Goal: Information Seeking & Learning: Learn about a topic

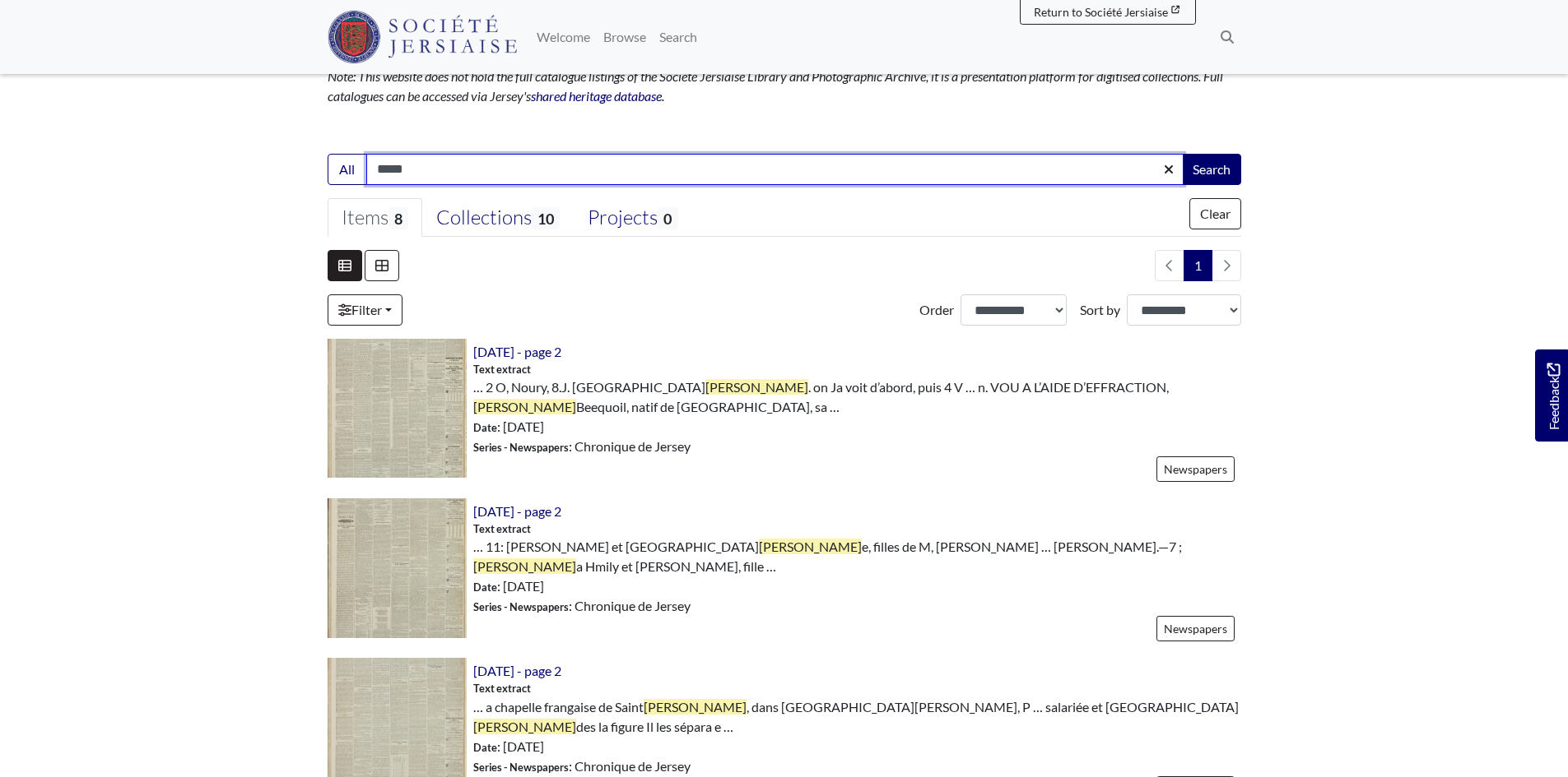
scroll to position [165, 0]
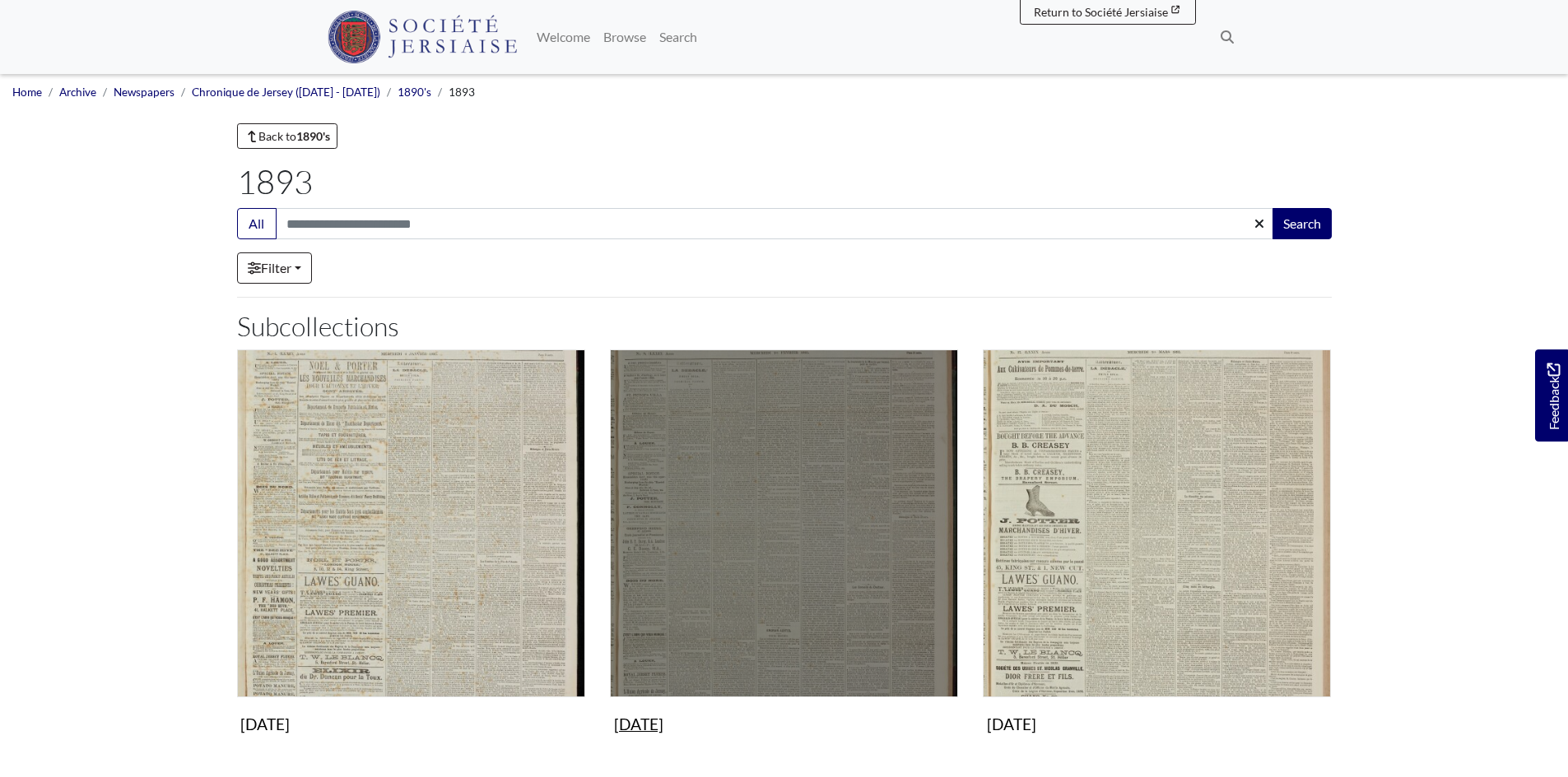
click at [812, 596] on img "Subcollection" at bounding box center [784, 524] width 348 height 348
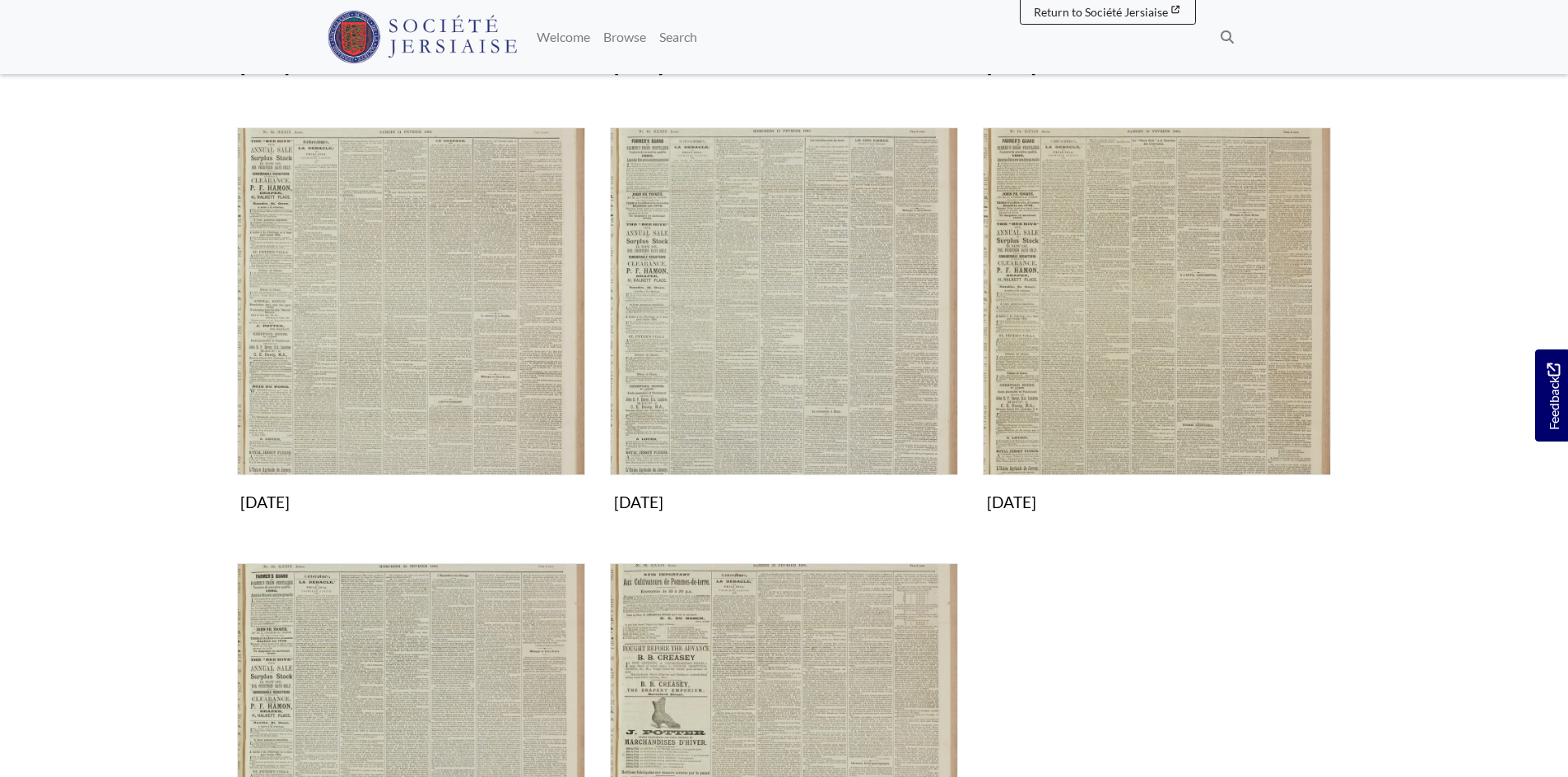
scroll to position [905, 0]
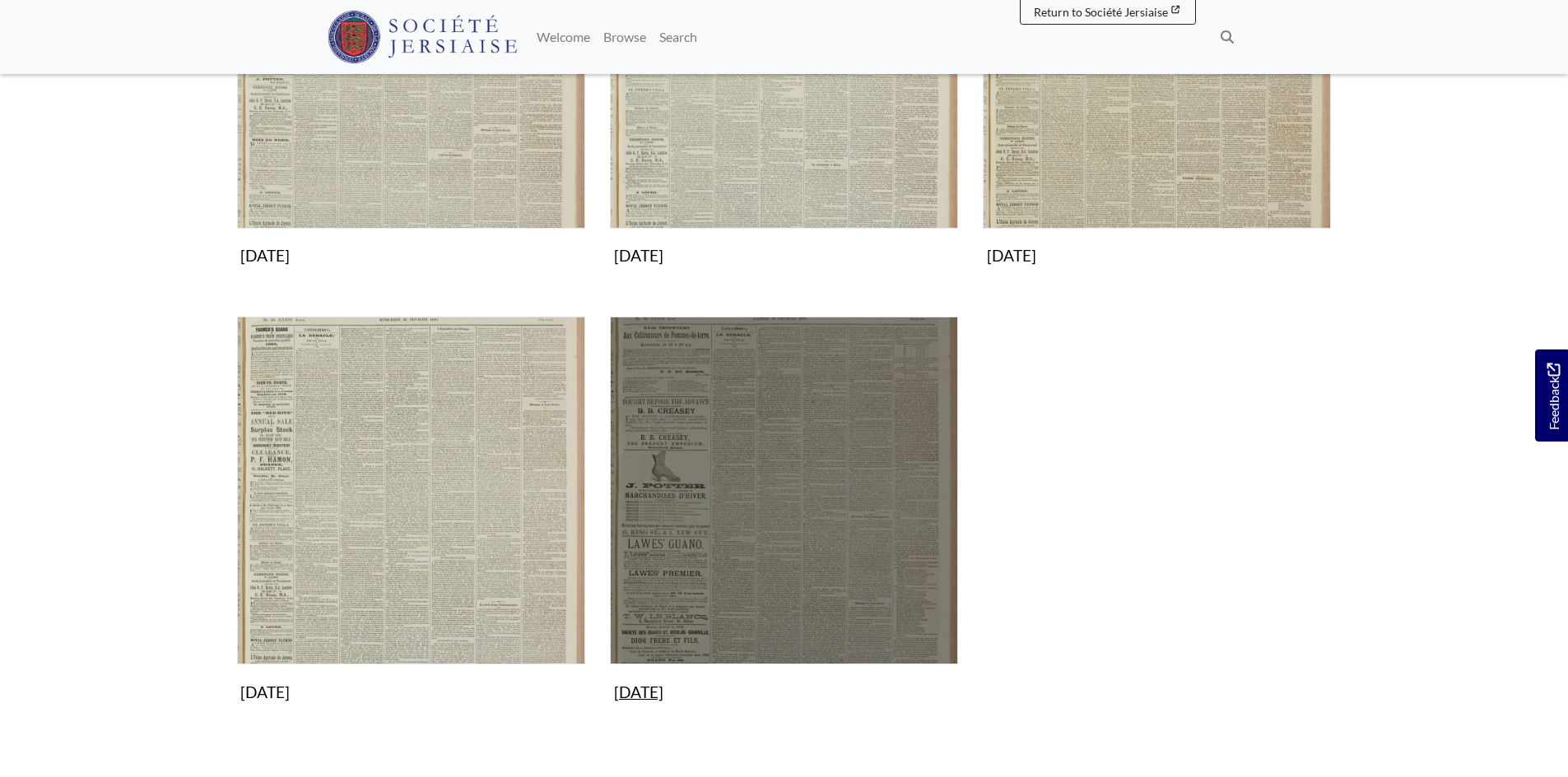
click at [807, 544] on img "Subcollection" at bounding box center [784, 491] width 348 height 348
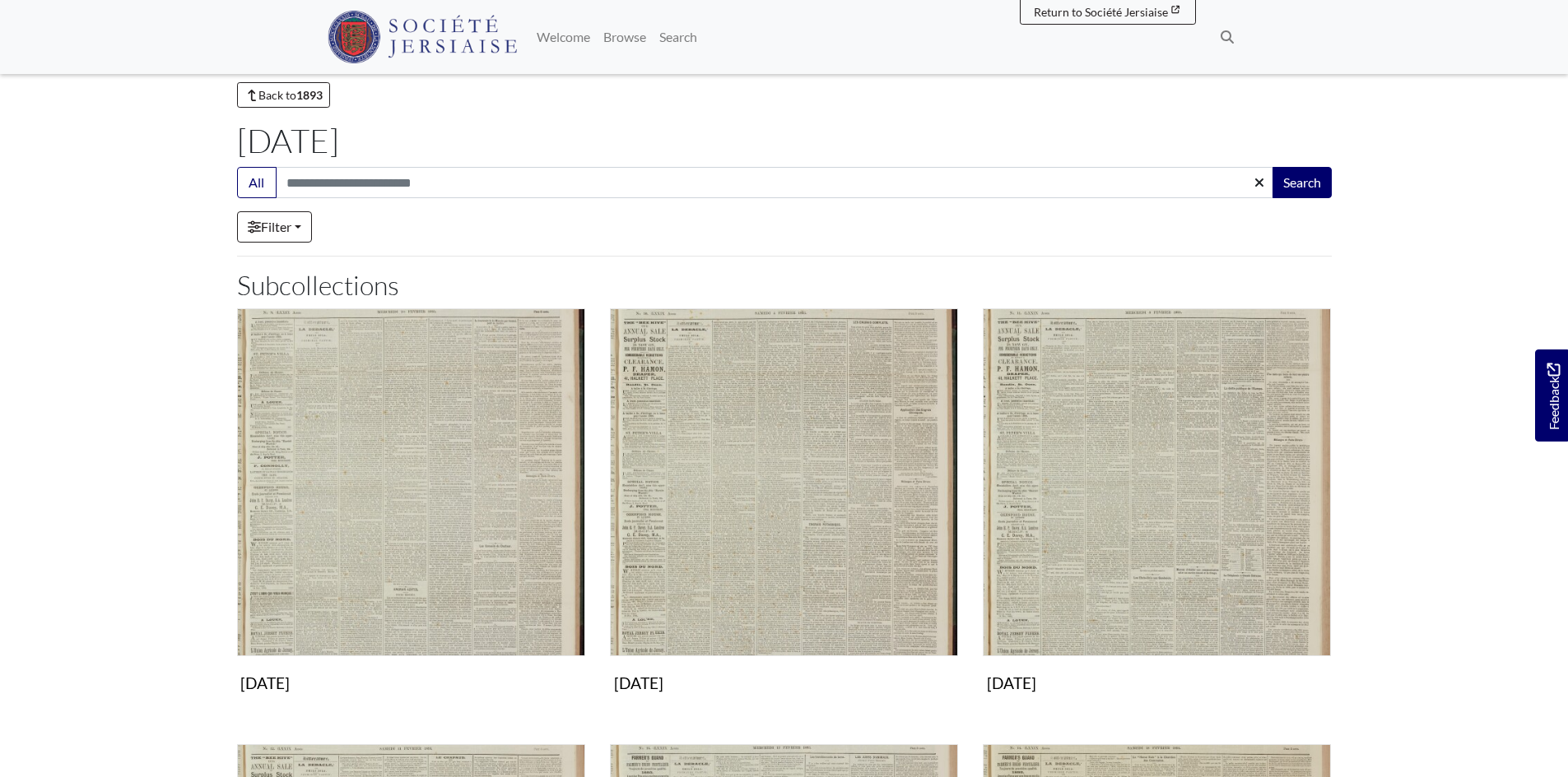
scroll to position [0, 0]
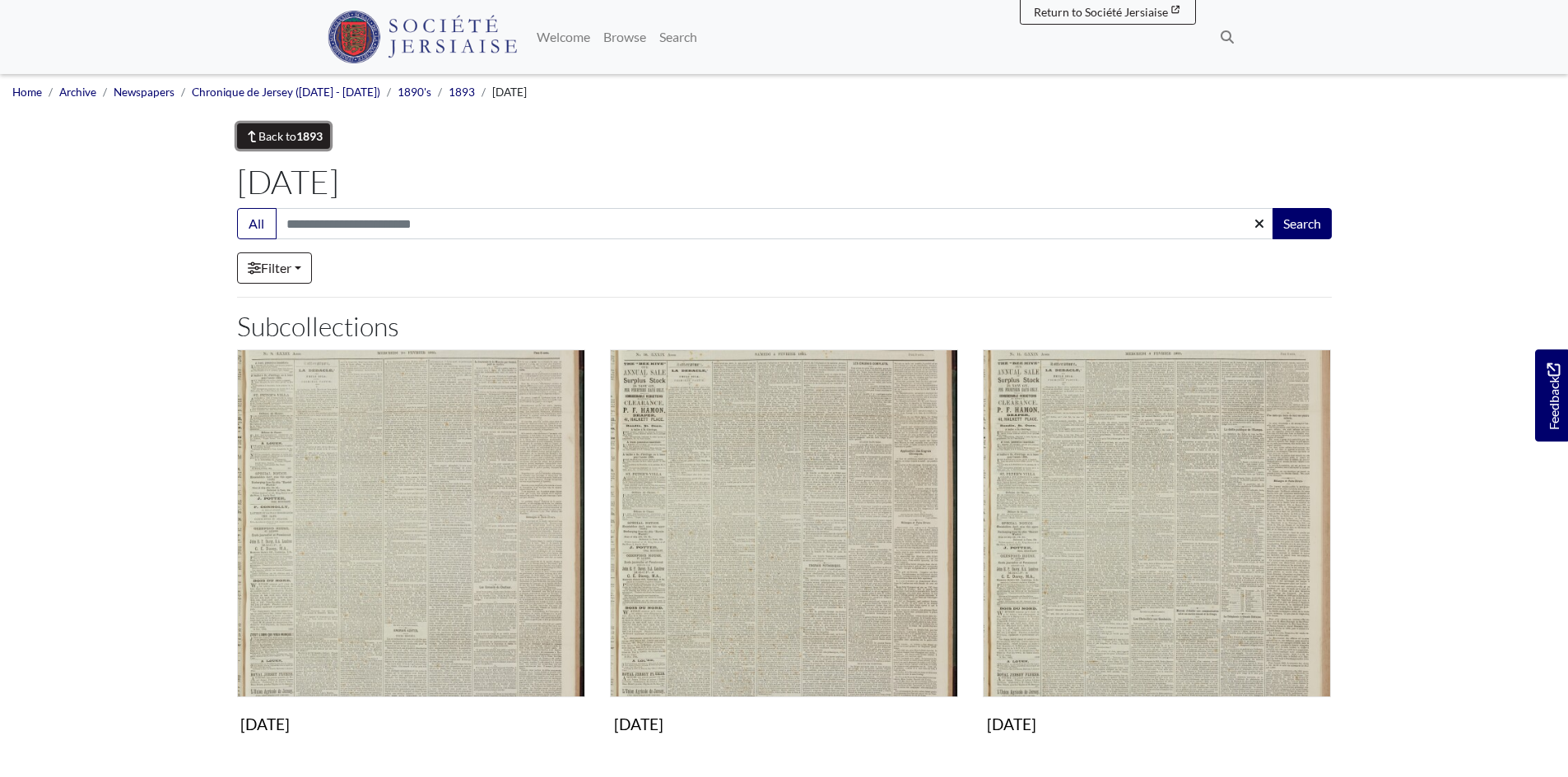
click at [289, 140] on link "Back to 1893" at bounding box center [283, 136] width 94 height 25
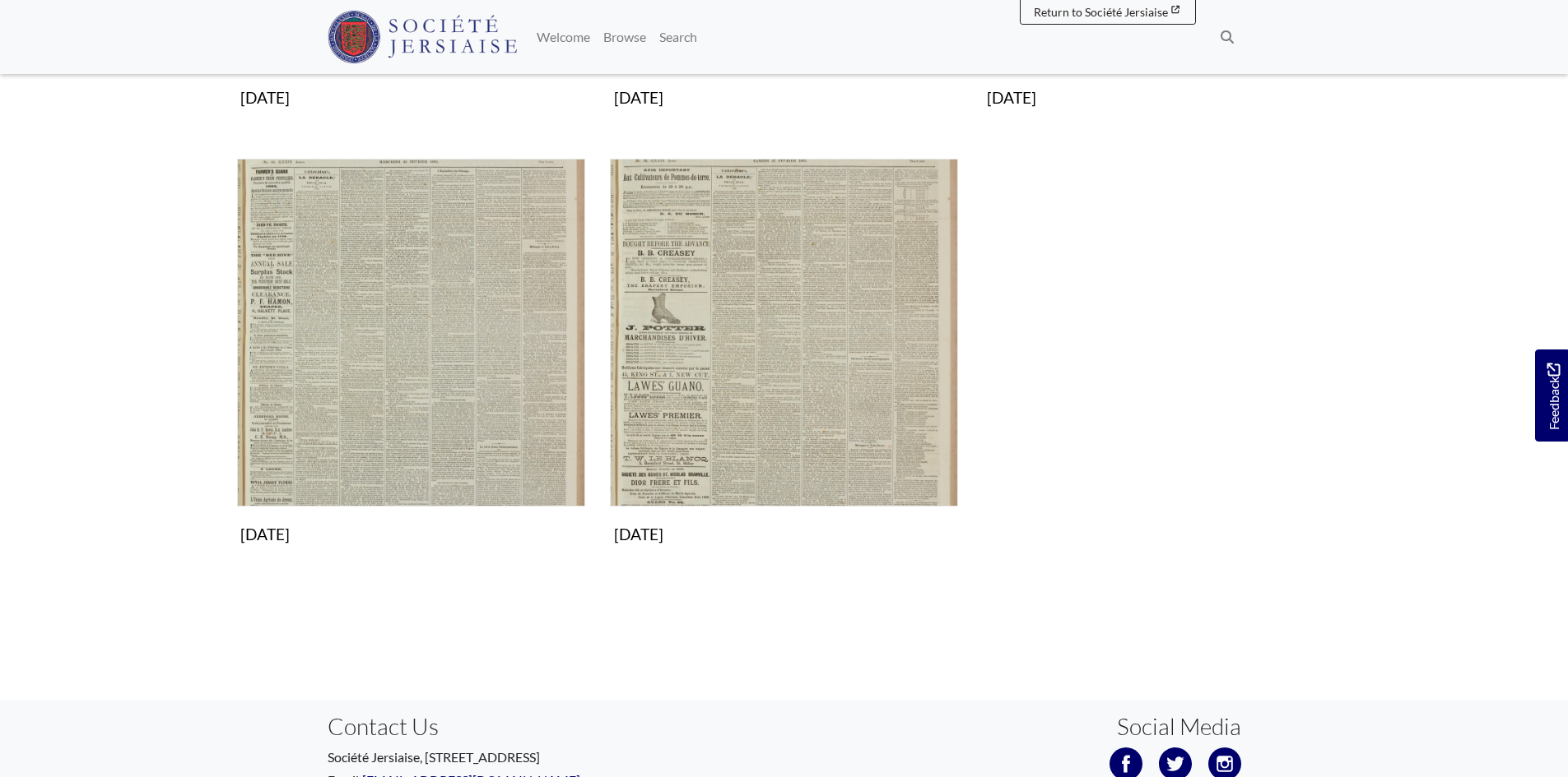
scroll to position [1070, 0]
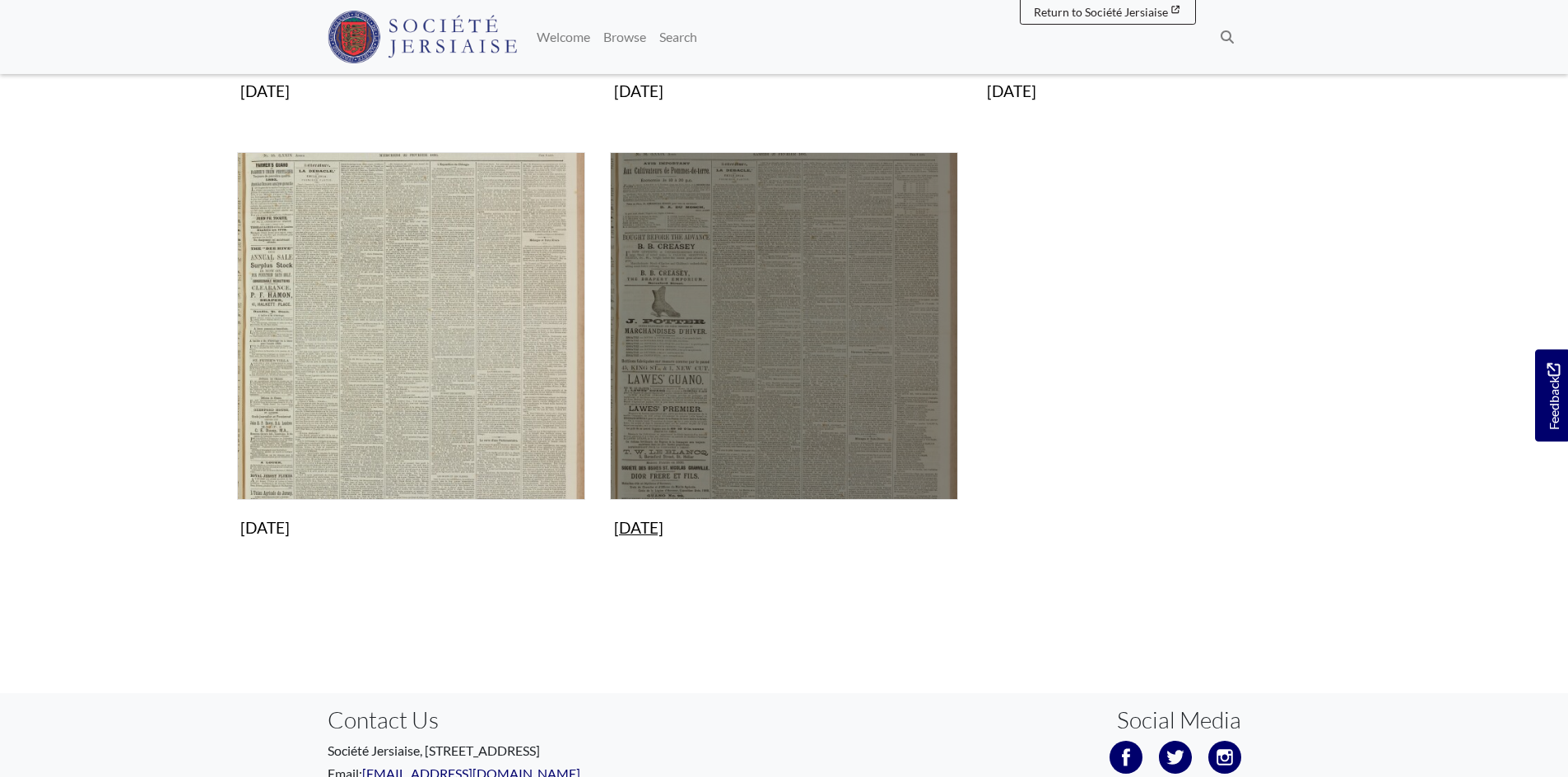
click at [727, 390] on img "Subcollection" at bounding box center [784, 326] width 348 height 348
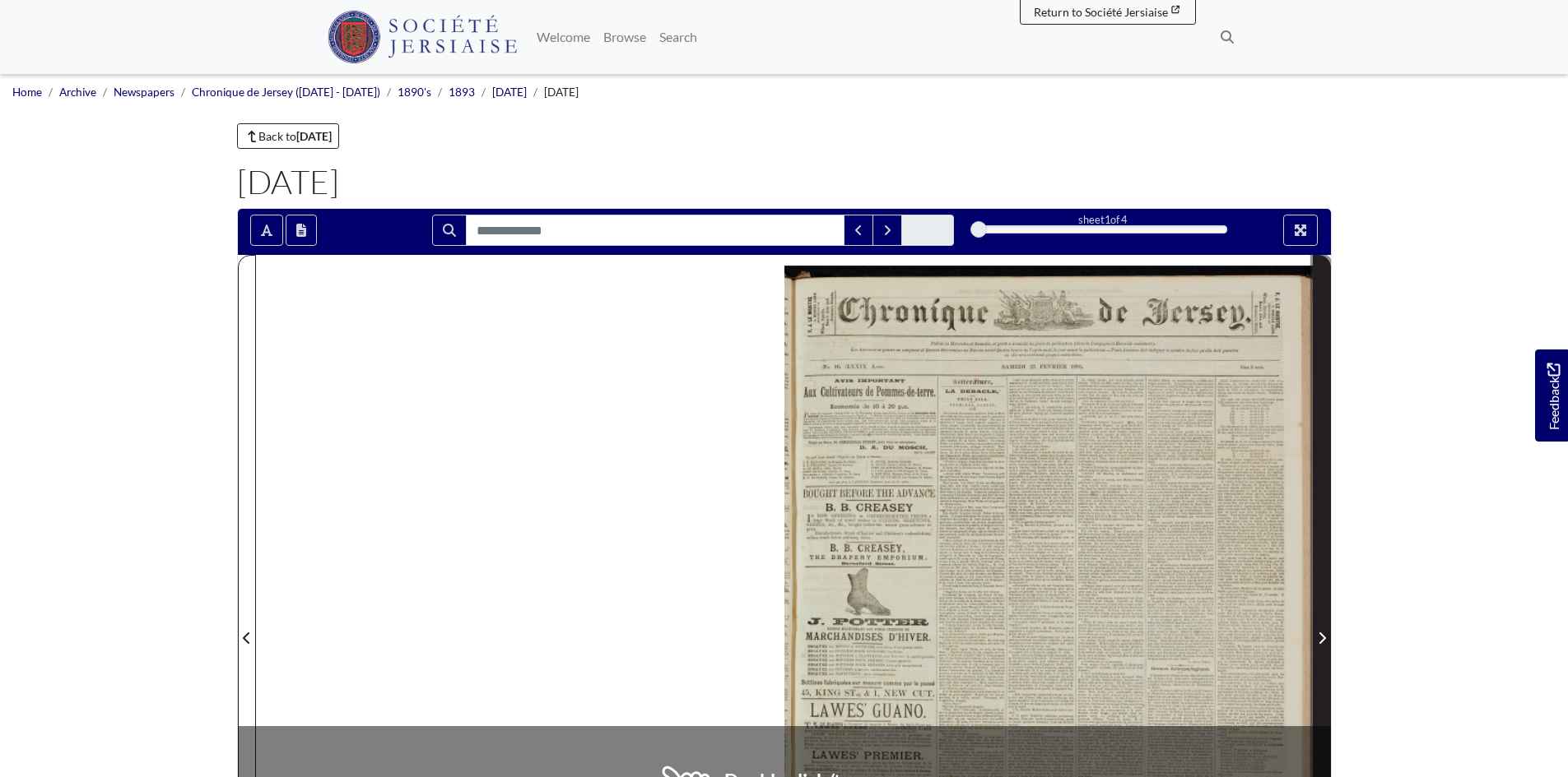
click at [1320, 629] on span "Next Page" at bounding box center [1322, 638] width 17 height 20
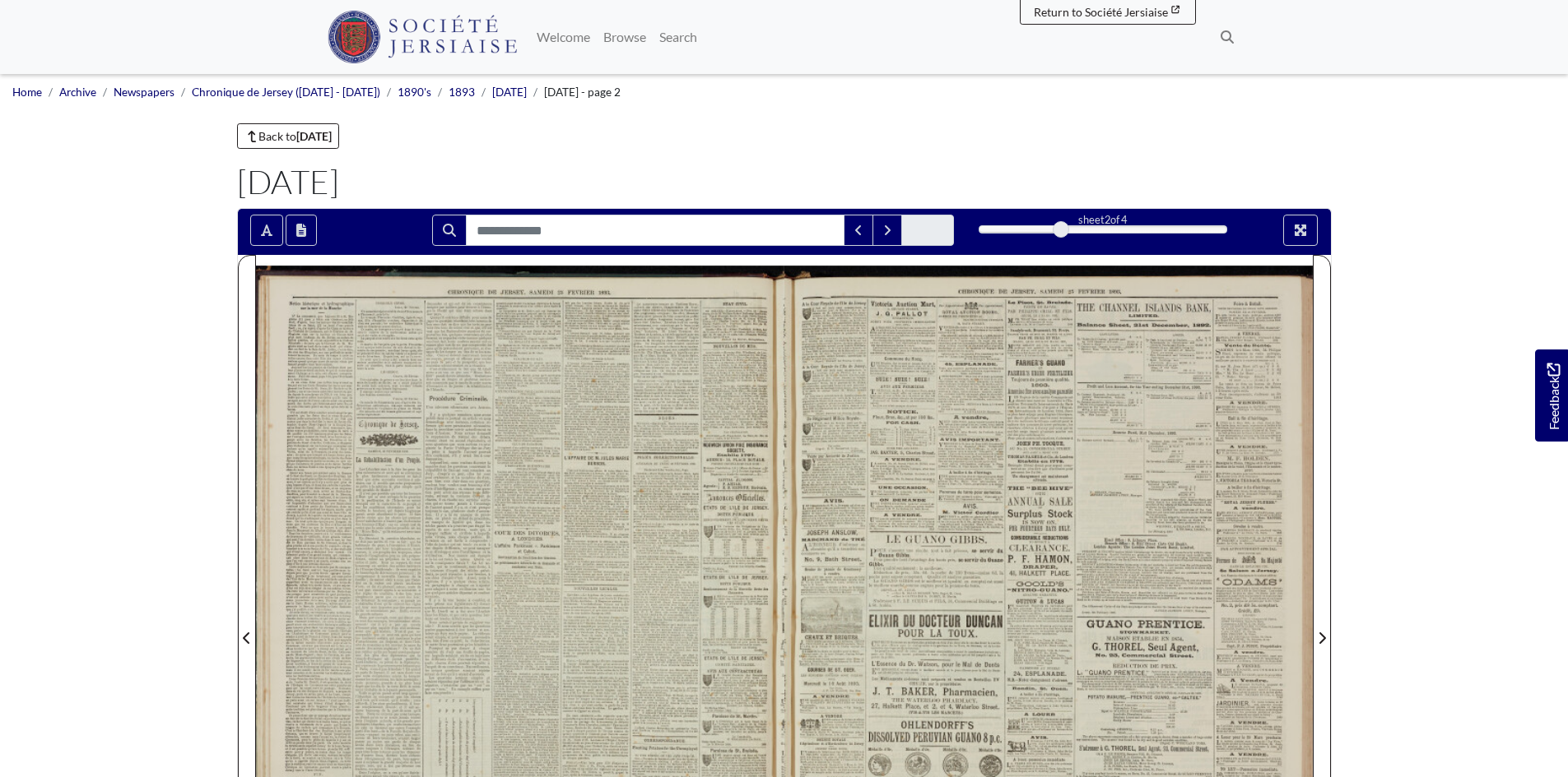
click at [703, 395] on div at bounding box center [520, 628] width 529 height 747
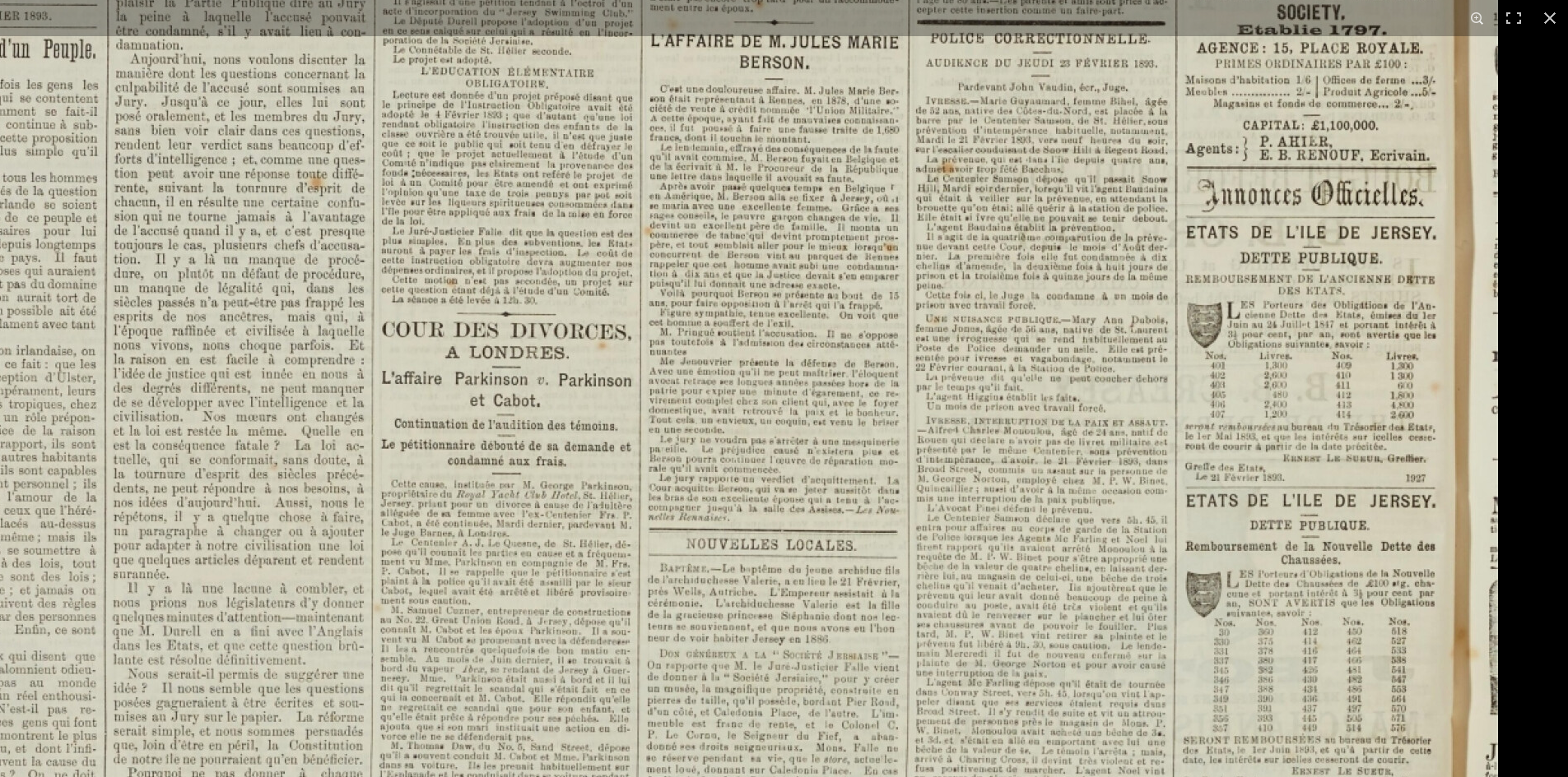
click at [965, 775] on img at bounding box center [480, 698] width 2037 height 2879
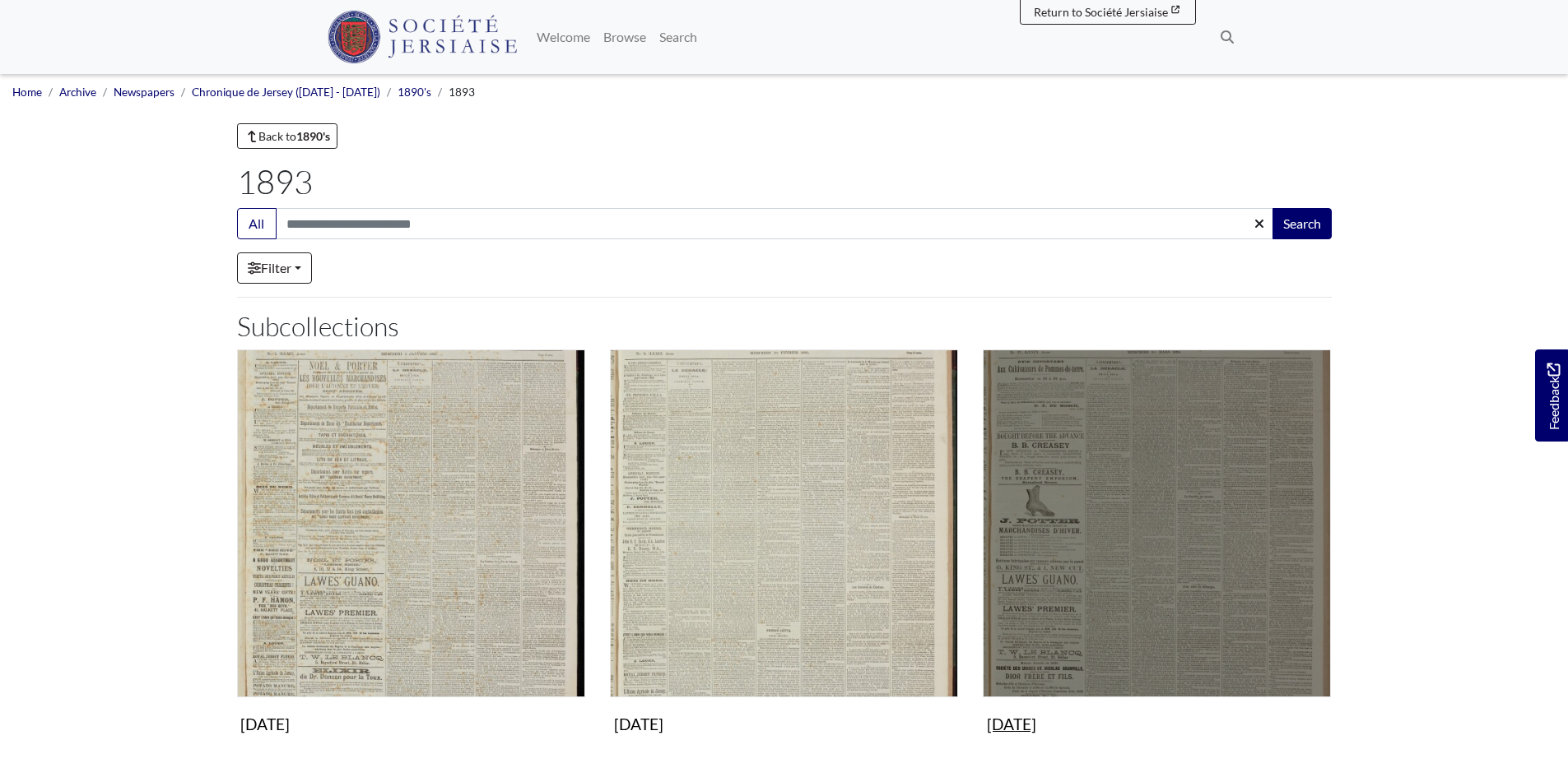
click at [1179, 589] on img "Subcollection" at bounding box center [1157, 524] width 348 height 348
click at [1178, 588] on img "Subcollection" at bounding box center [1157, 524] width 348 height 348
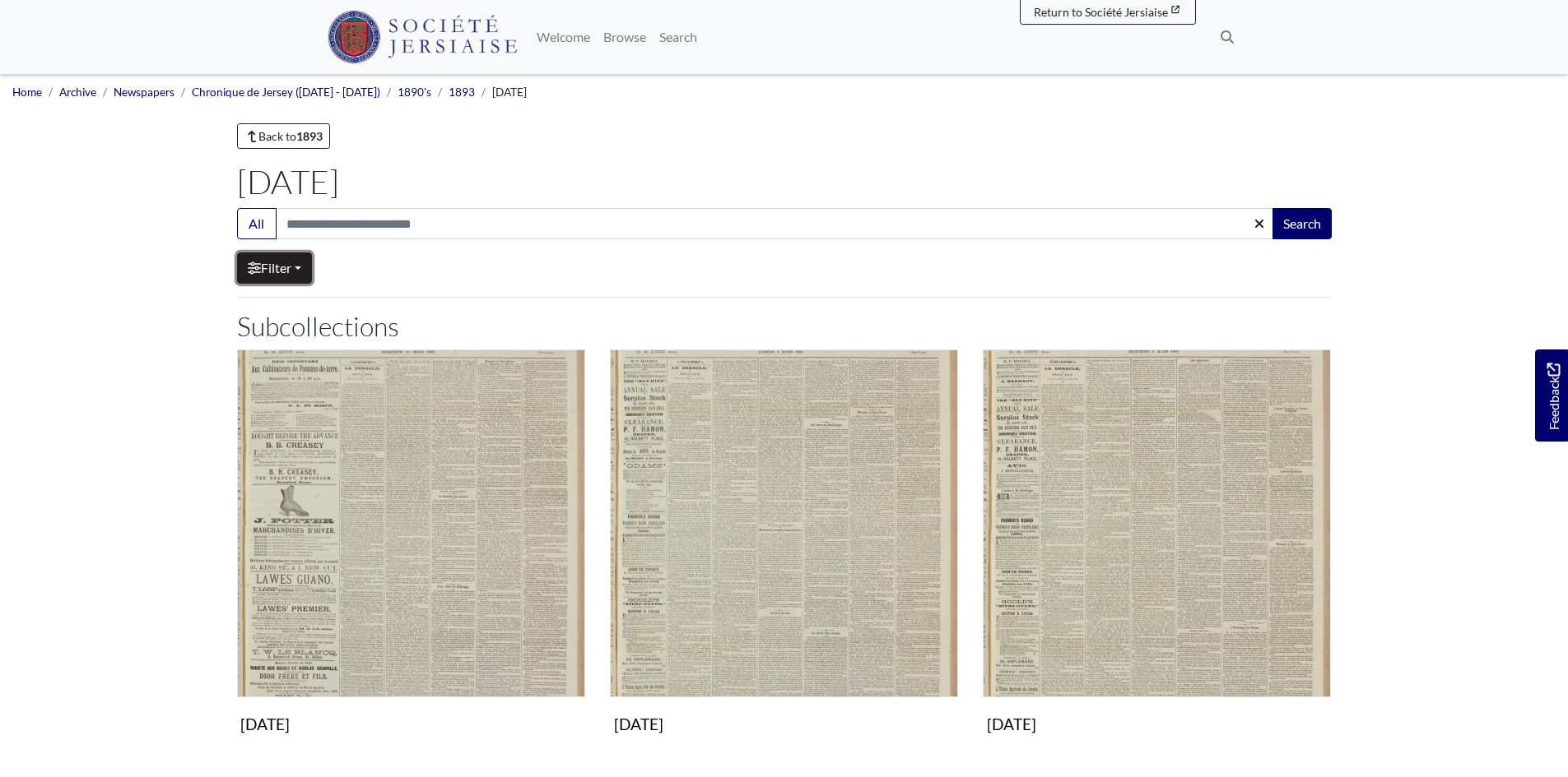
click at [307, 270] on link "Filter" at bounding box center [274, 267] width 75 height 31
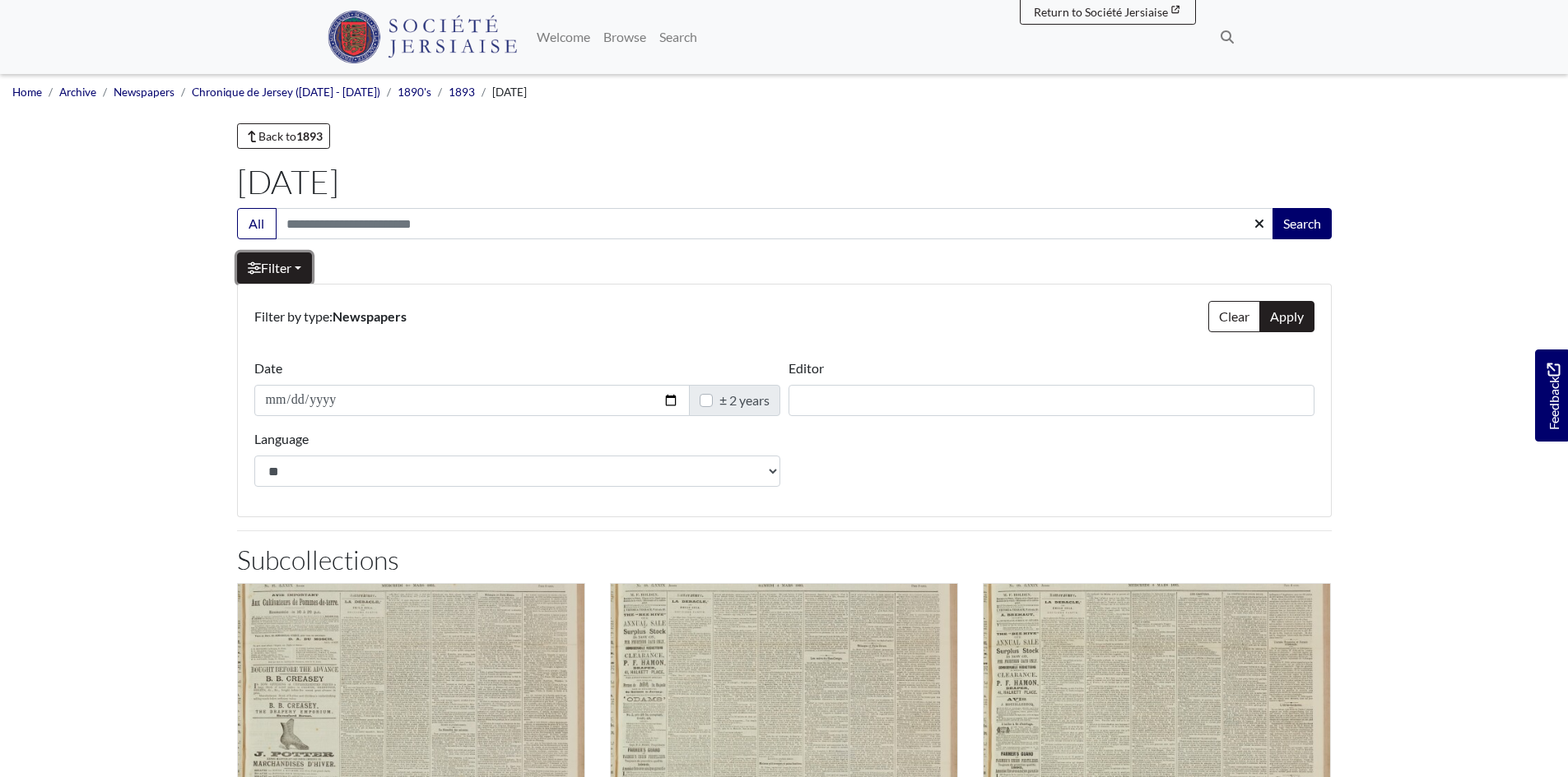
click at [307, 270] on link "Filter" at bounding box center [274, 267] width 75 height 31
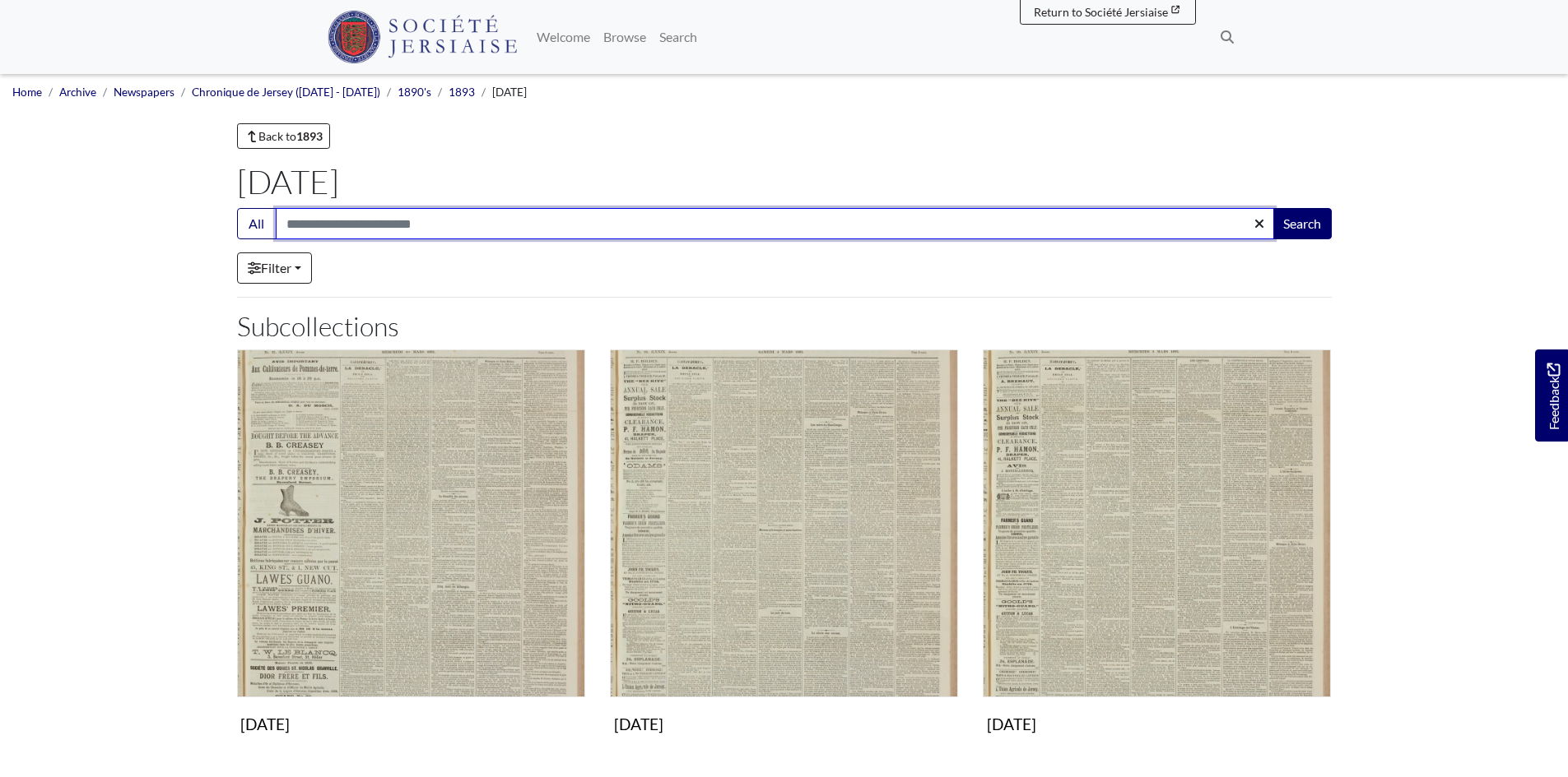
click at [301, 223] on input "Search:" at bounding box center [775, 223] width 998 height 31
type input "*****"
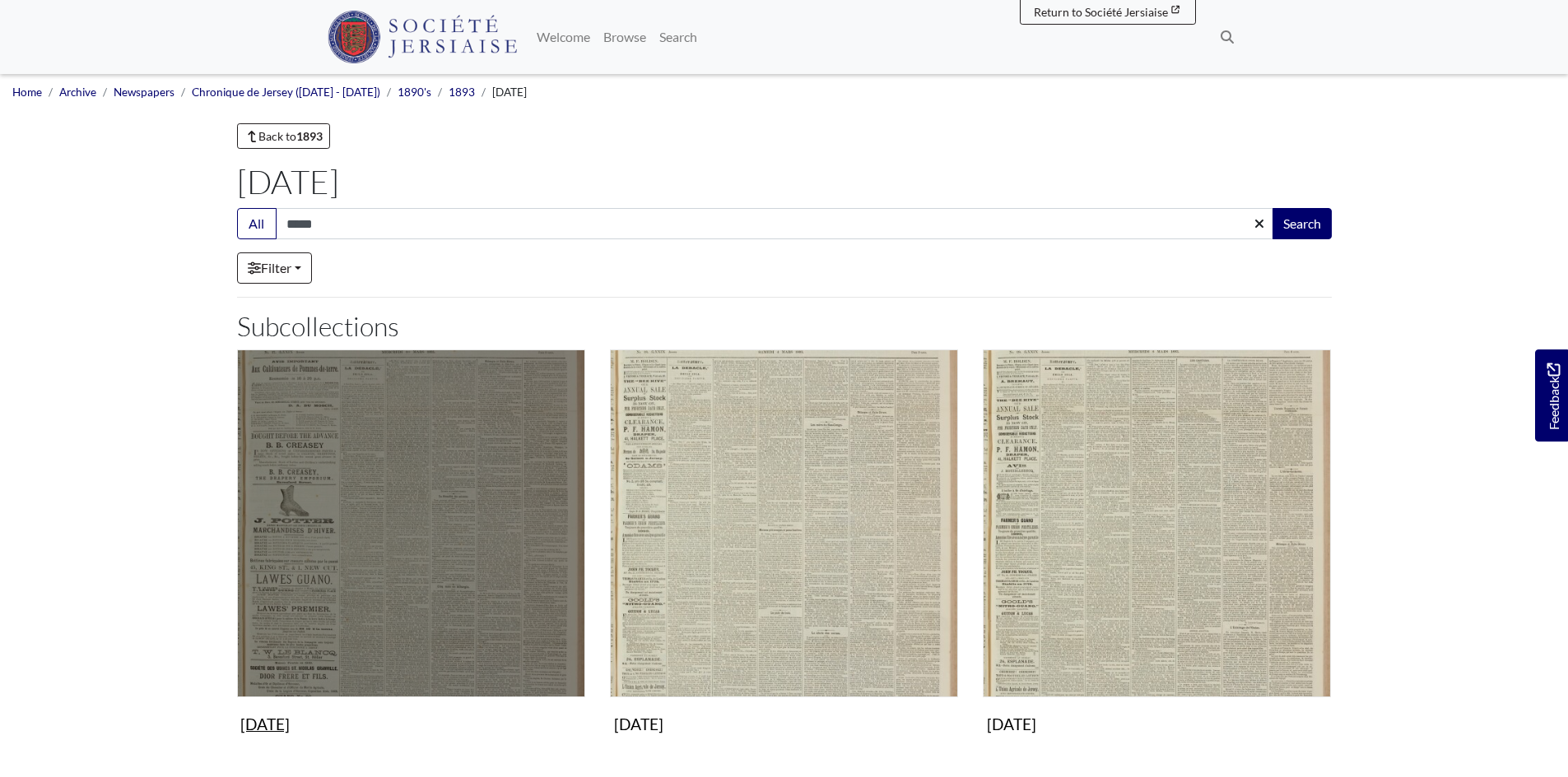
click at [478, 558] on img "Subcollection" at bounding box center [411, 524] width 348 height 348
click at [529, 469] on img "Subcollection" at bounding box center [411, 524] width 348 height 348
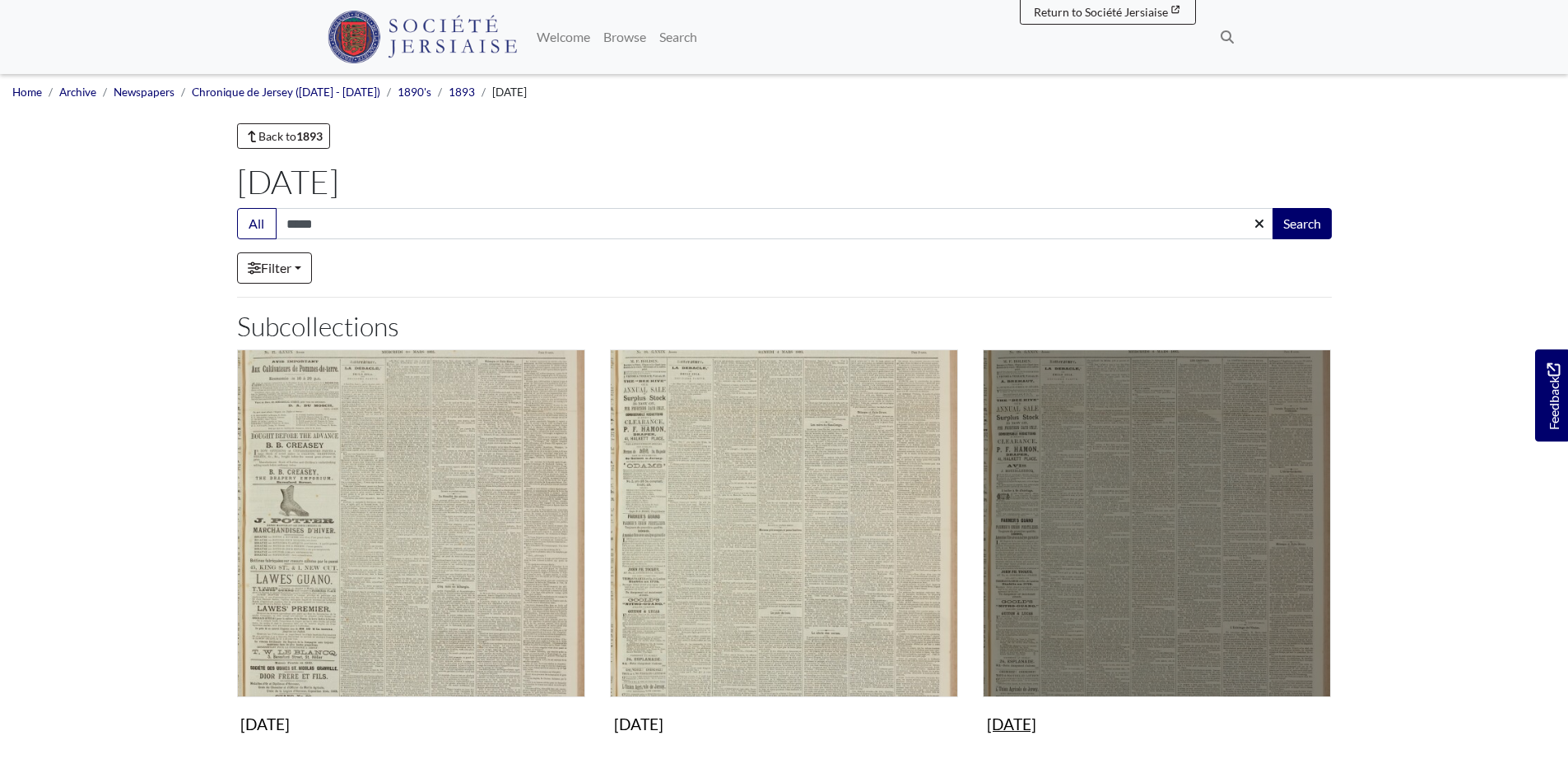
click at [1004, 521] on img "Subcollection" at bounding box center [1157, 524] width 348 height 348
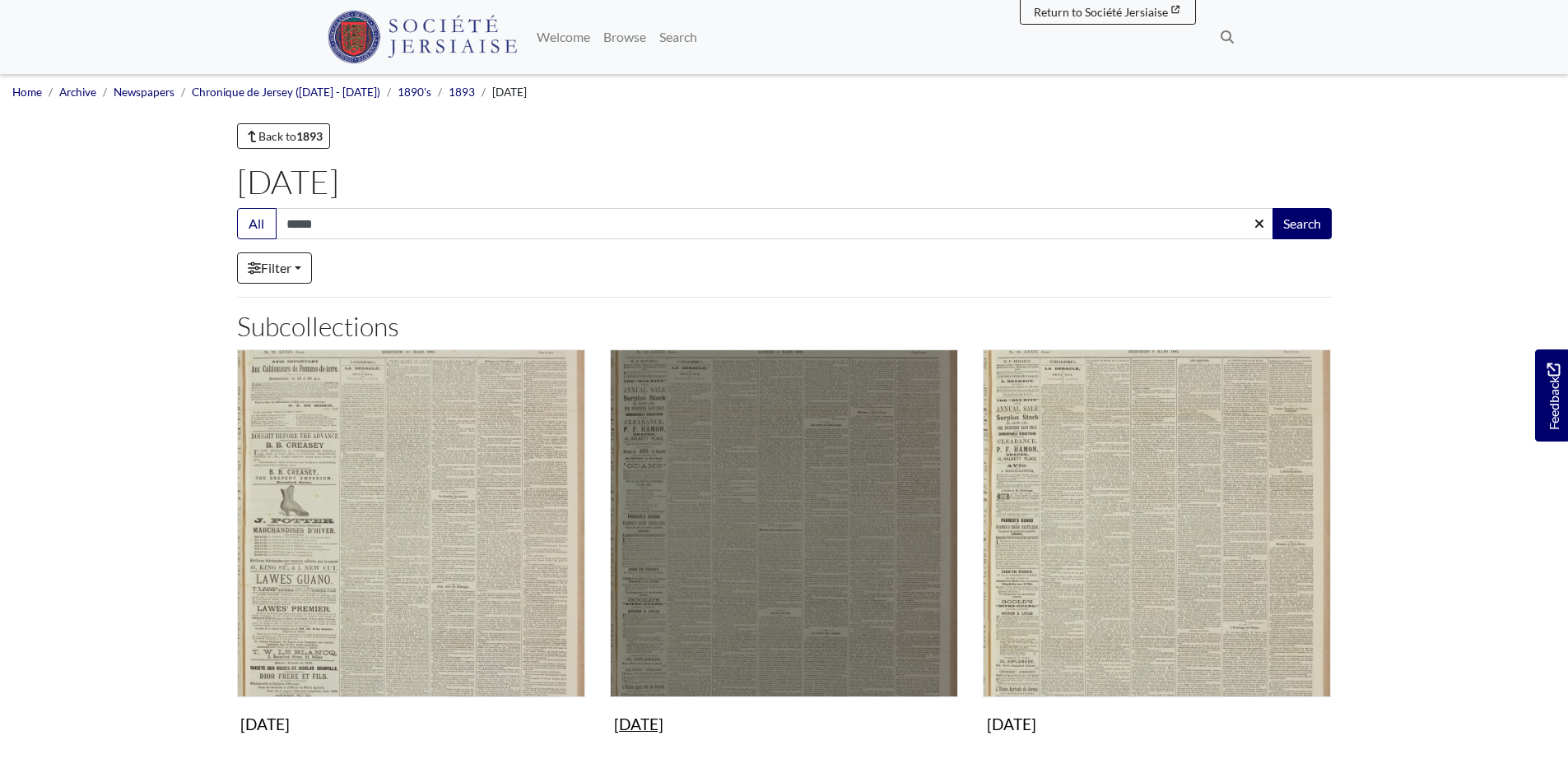
click at [870, 518] on img "Subcollection" at bounding box center [784, 524] width 348 height 348
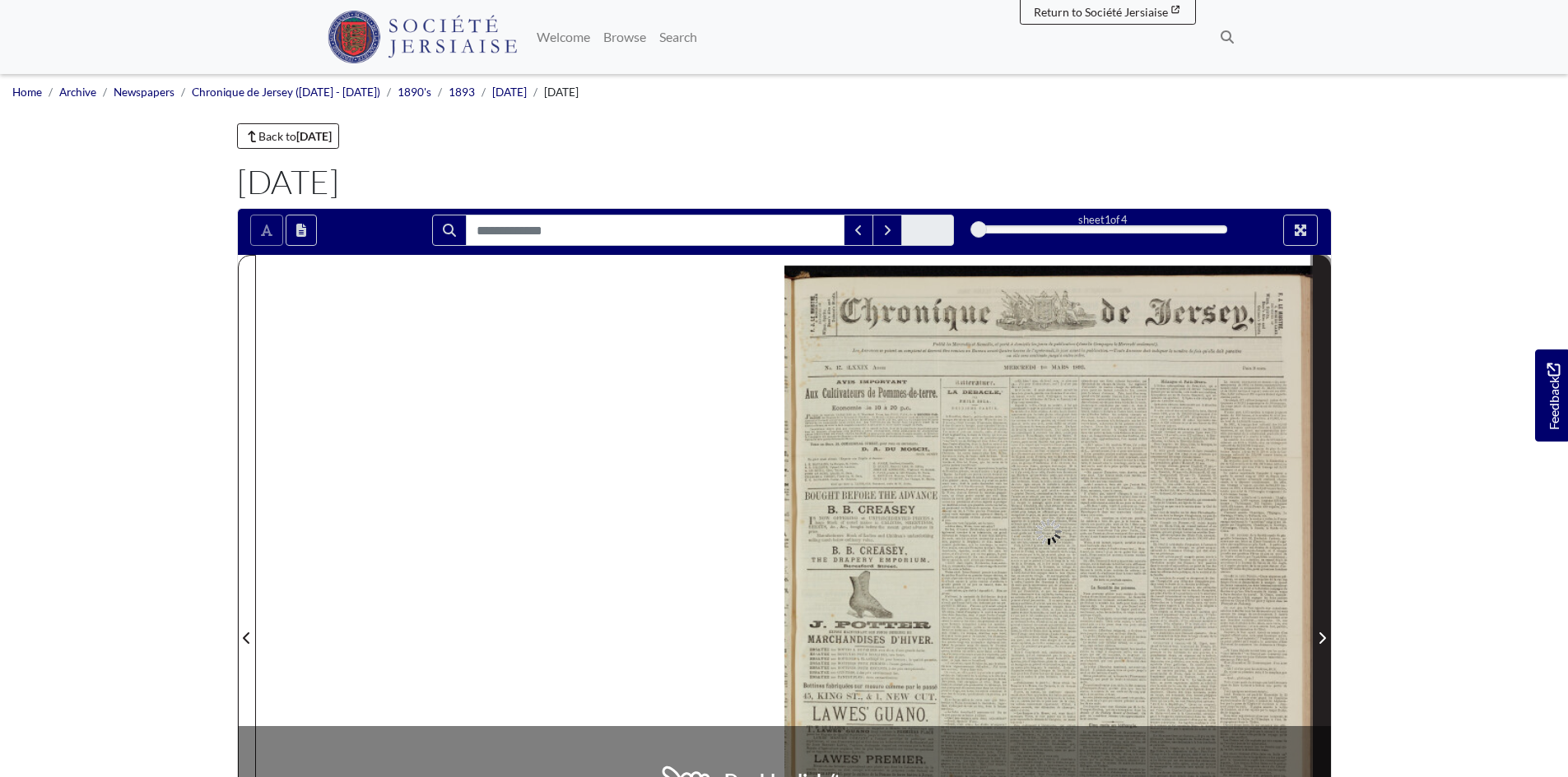
click at [1322, 642] on icon "Next Page" at bounding box center [1322, 639] width 7 height 11
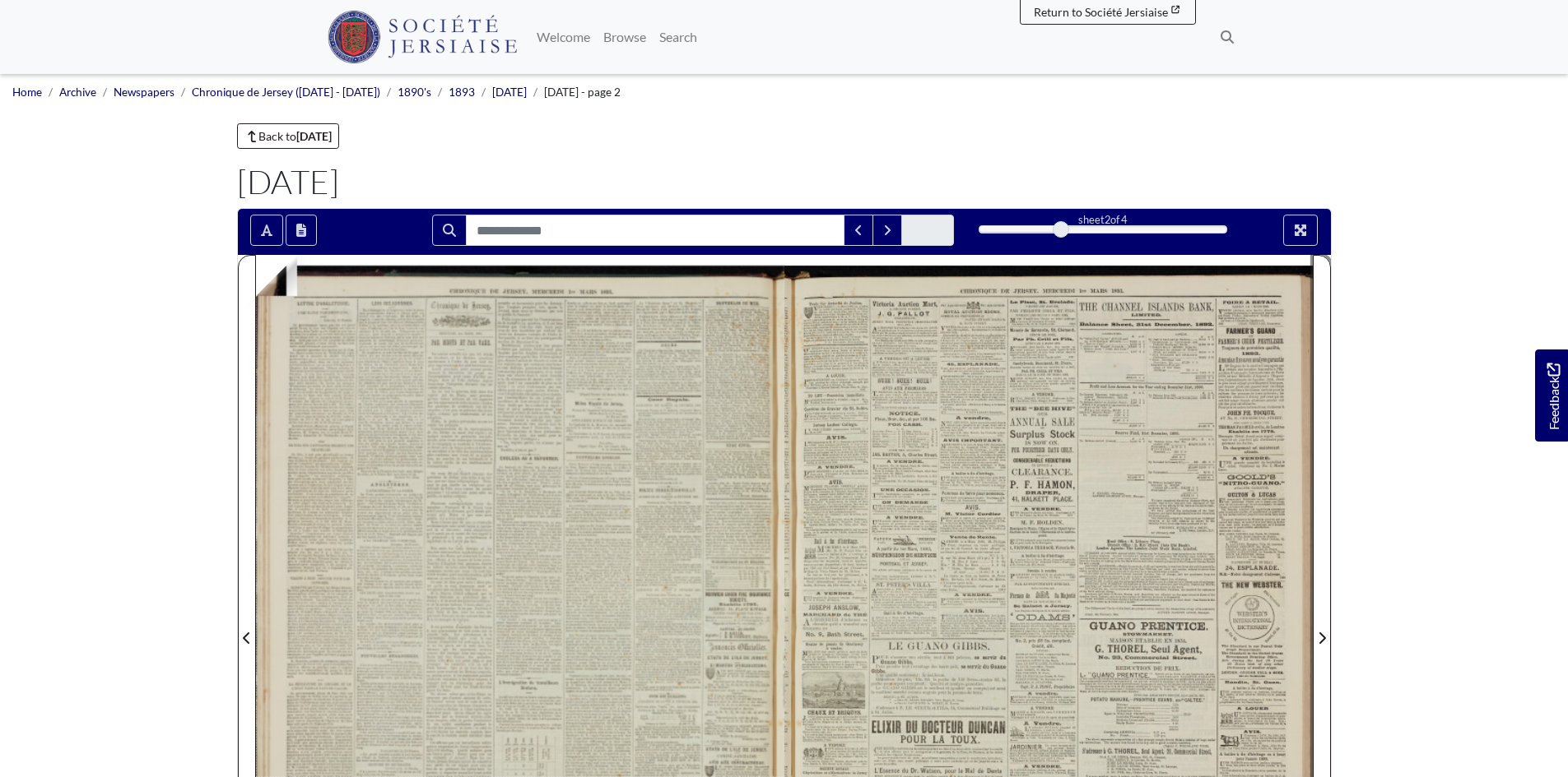
click at [717, 444] on img at bounding box center [520, 628] width 529 height 747
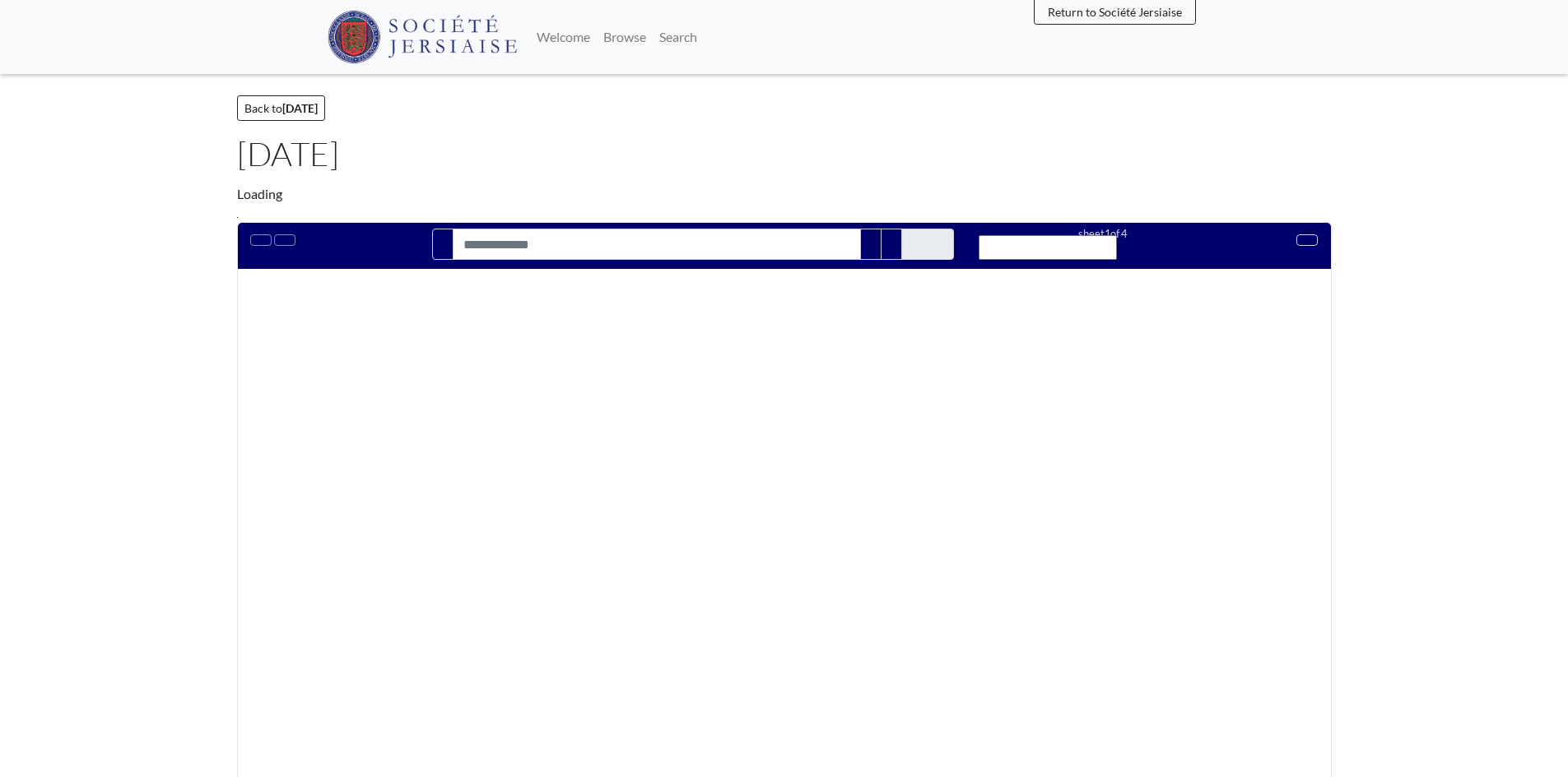
click at [870, 518] on div at bounding box center [784, 598] width 557 height 658
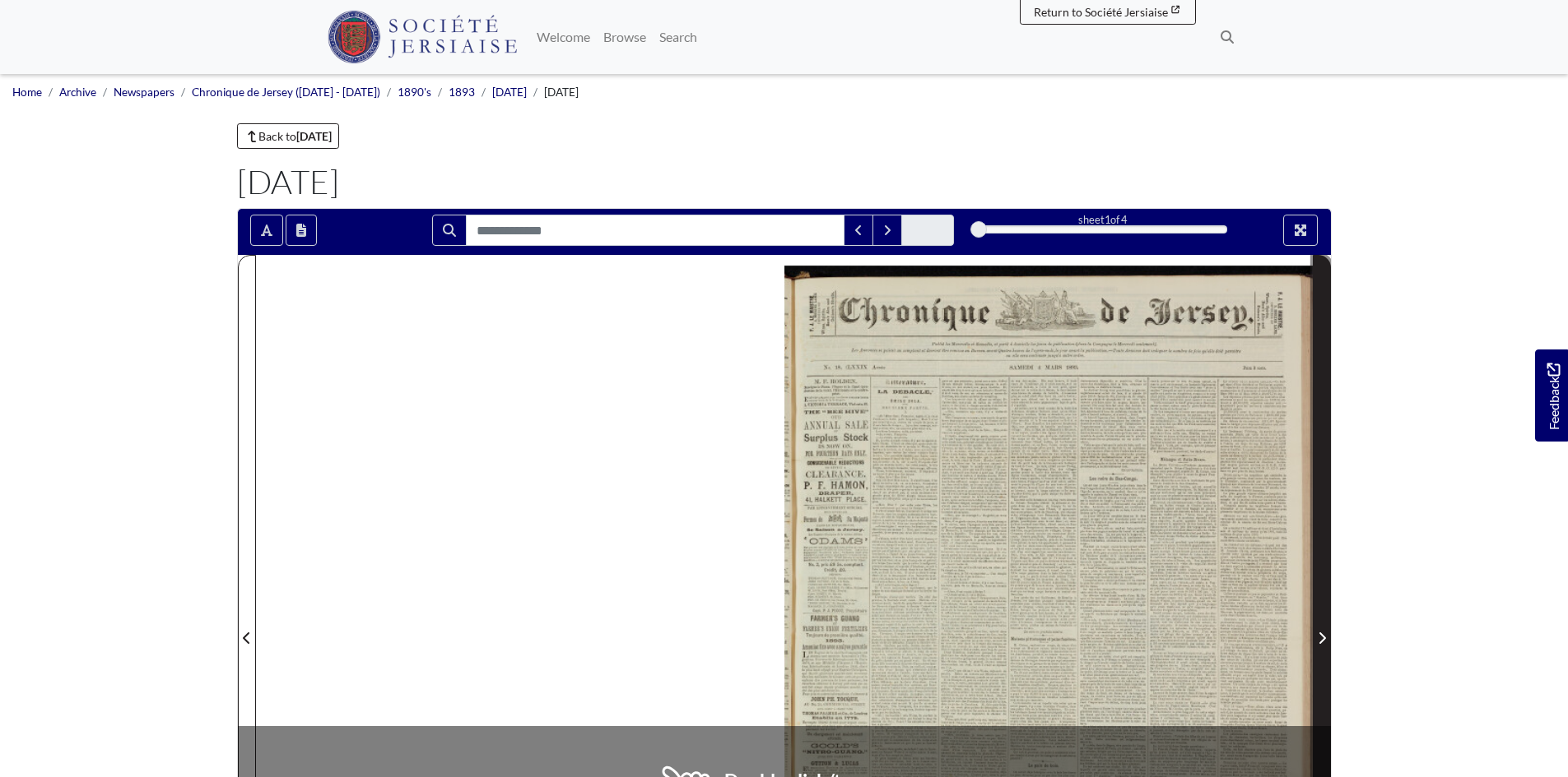
click at [1328, 639] on span "Next Page" at bounding box center [1322, 638] width 17 height 20
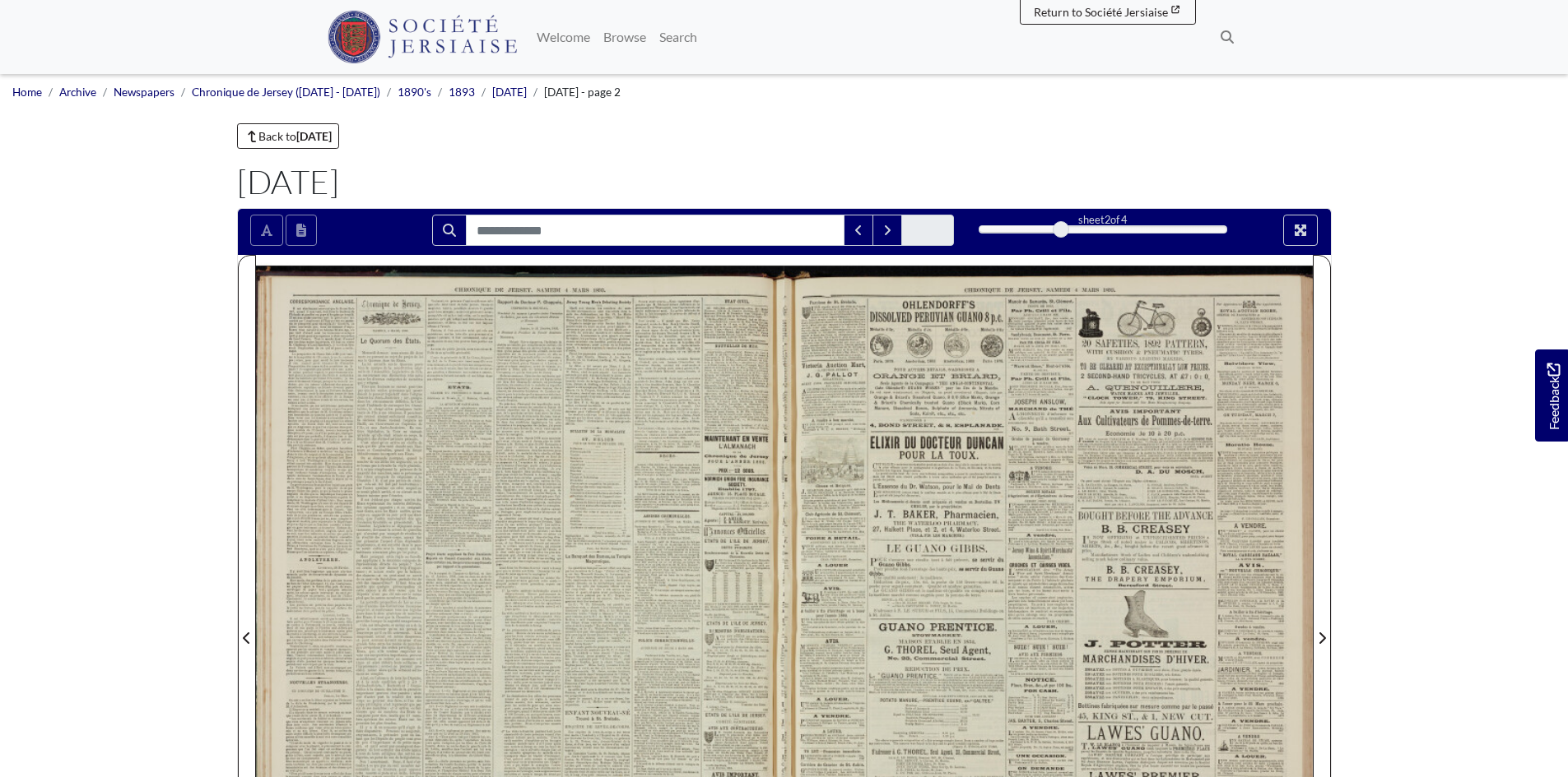
click at [699, 475] on div at bounding box center [520, 628] width 529 height 747
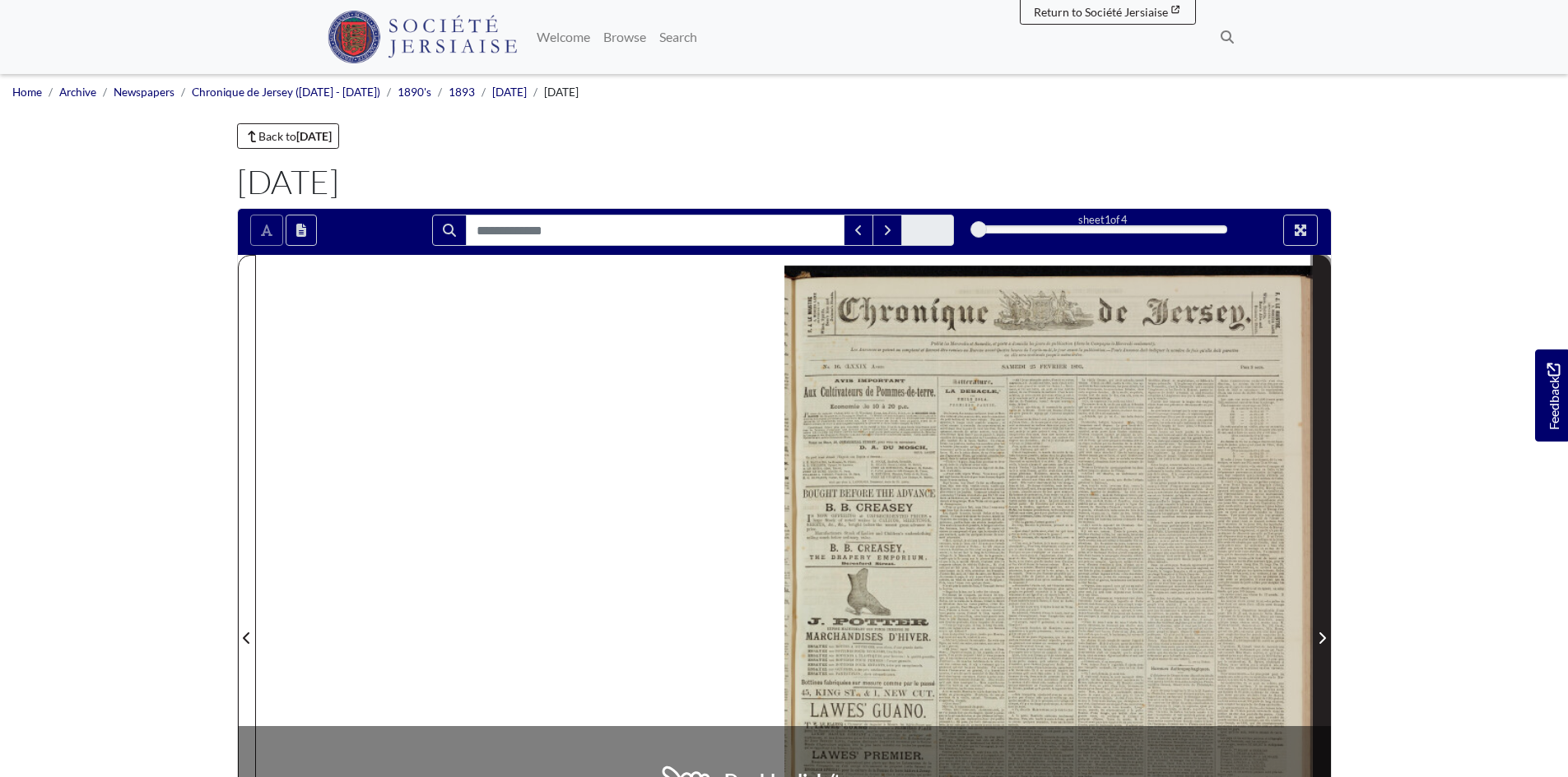
click at [1326, 634] on icon "Next Page" at bounding box center [1322, 639] width 8 height 13
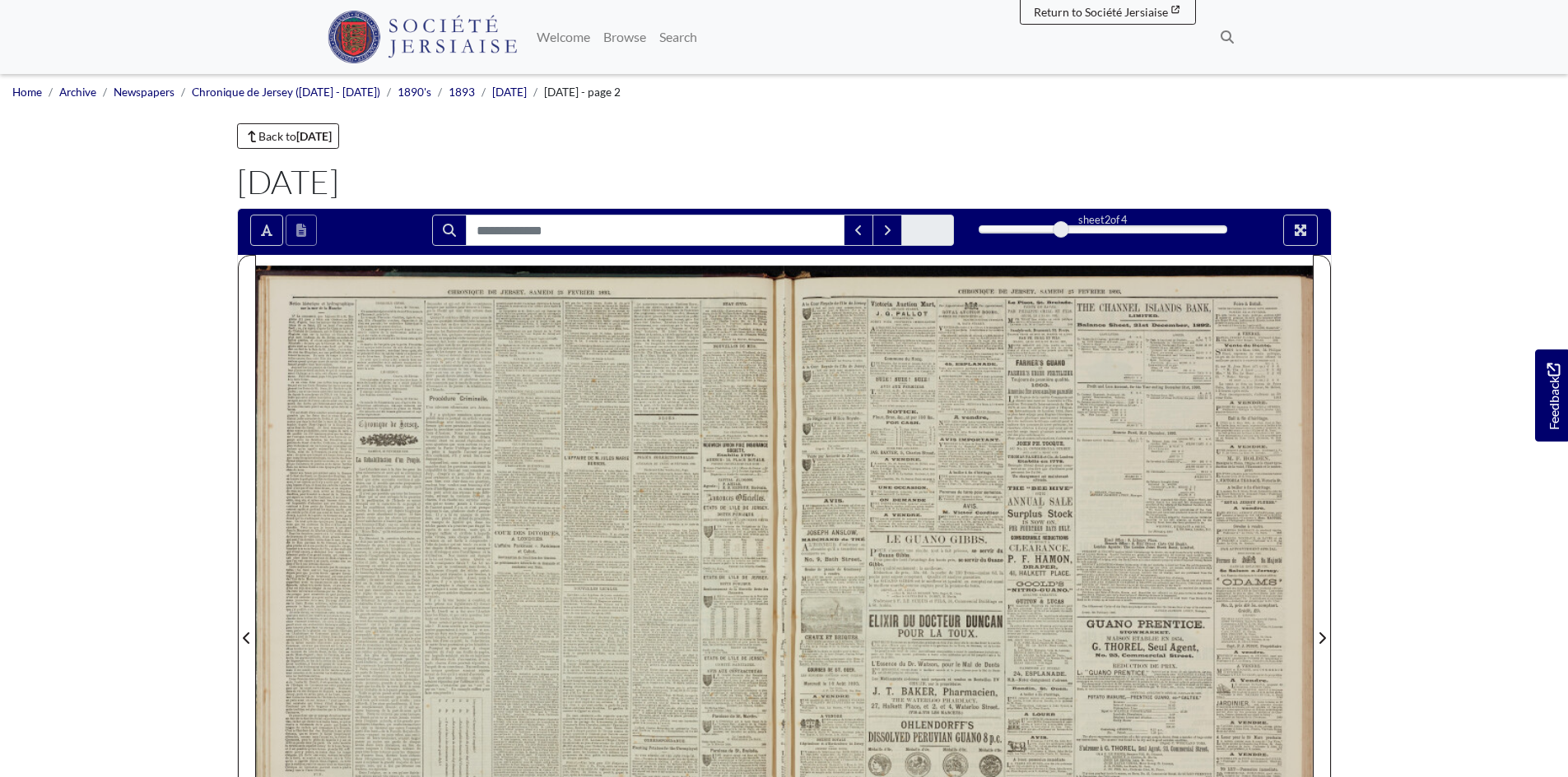
click at [739, 359] on div at bounding box center [520, 628] width 529 height 747
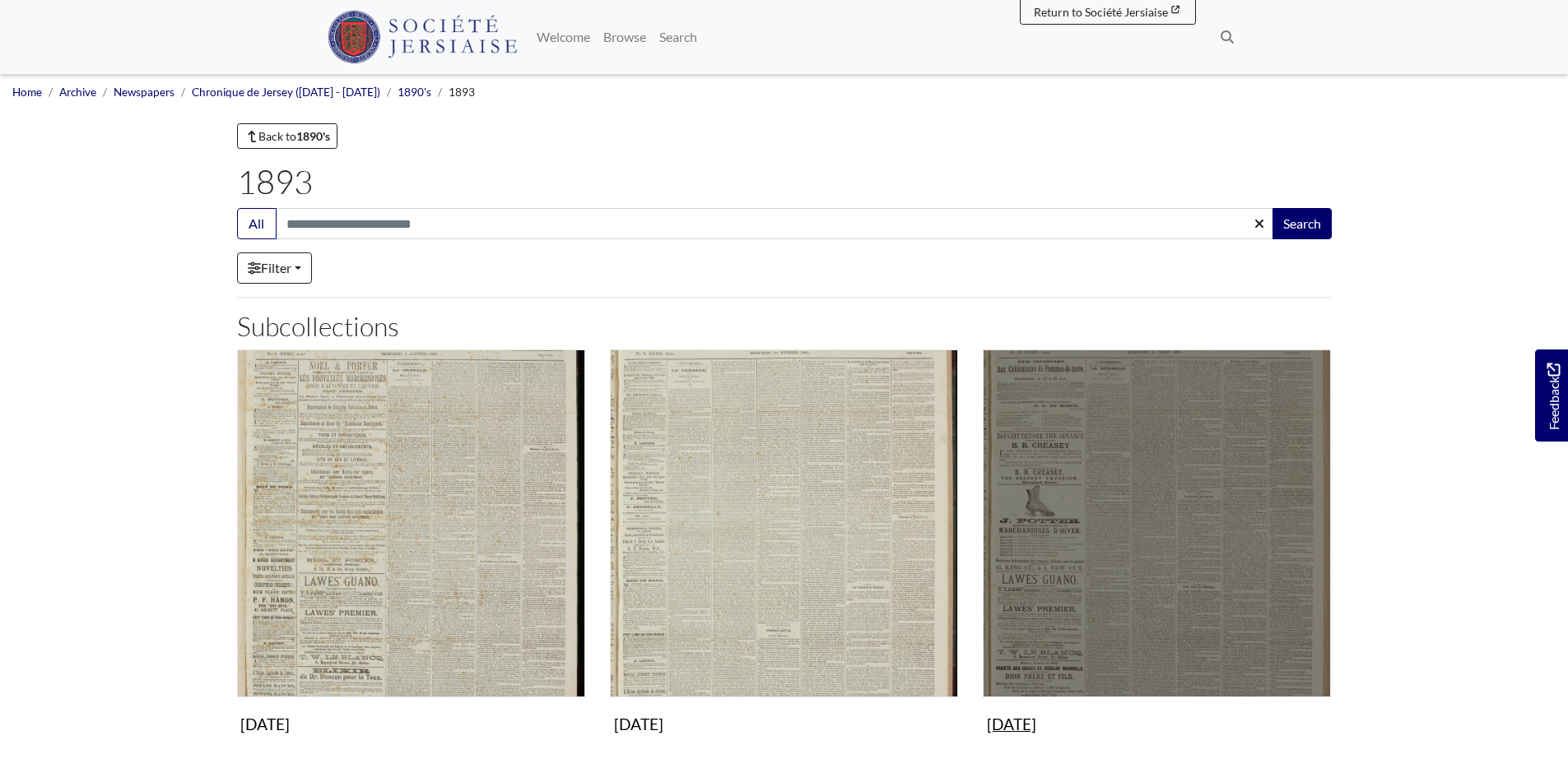
click at [1096, 531] on img "Subcollection" at bounding box center [1157, 524] width 348 height 348
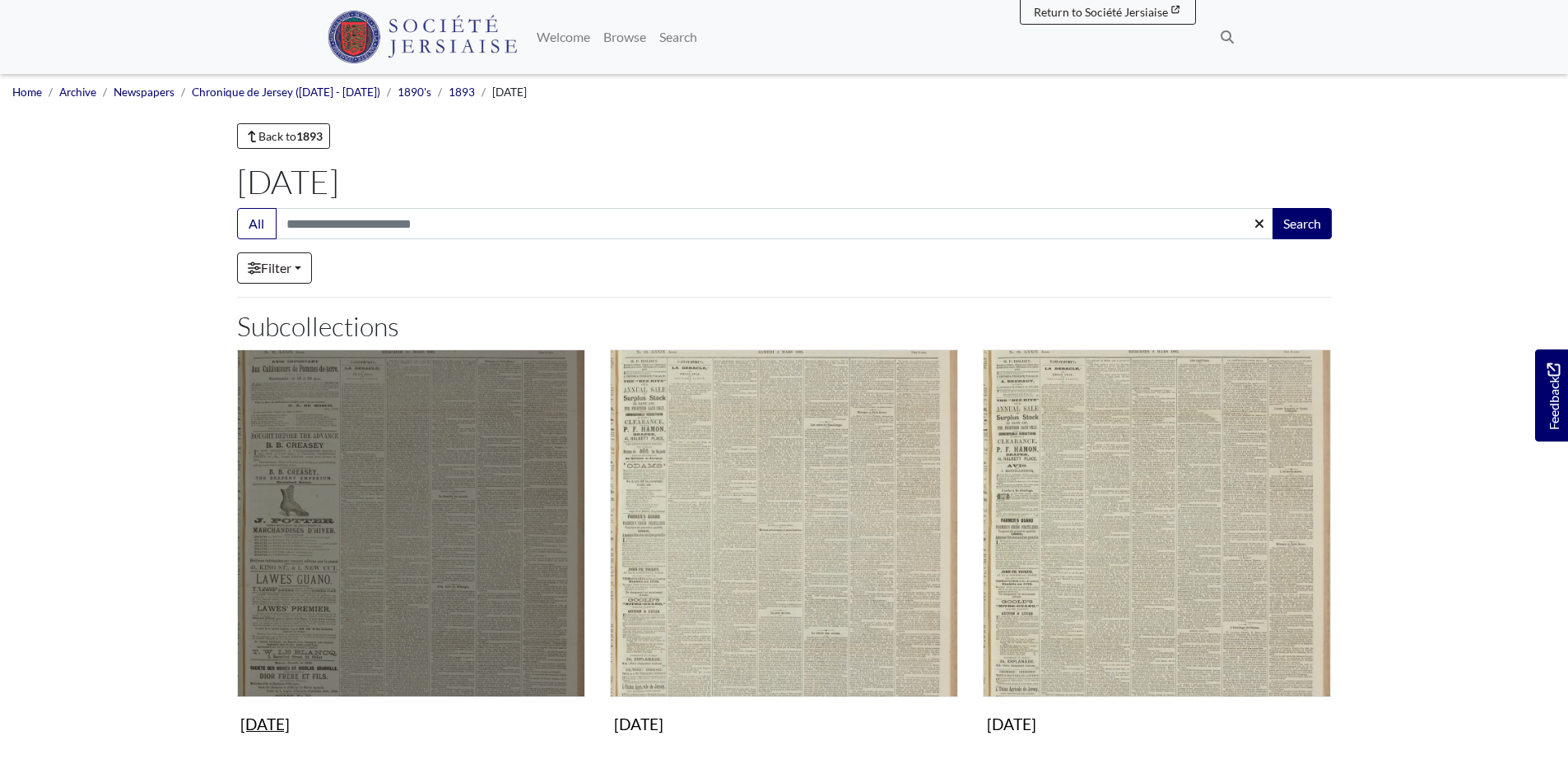
click at [393, 615] on img "Subcollection" at bounding box center [411, 524] width 348 height 348
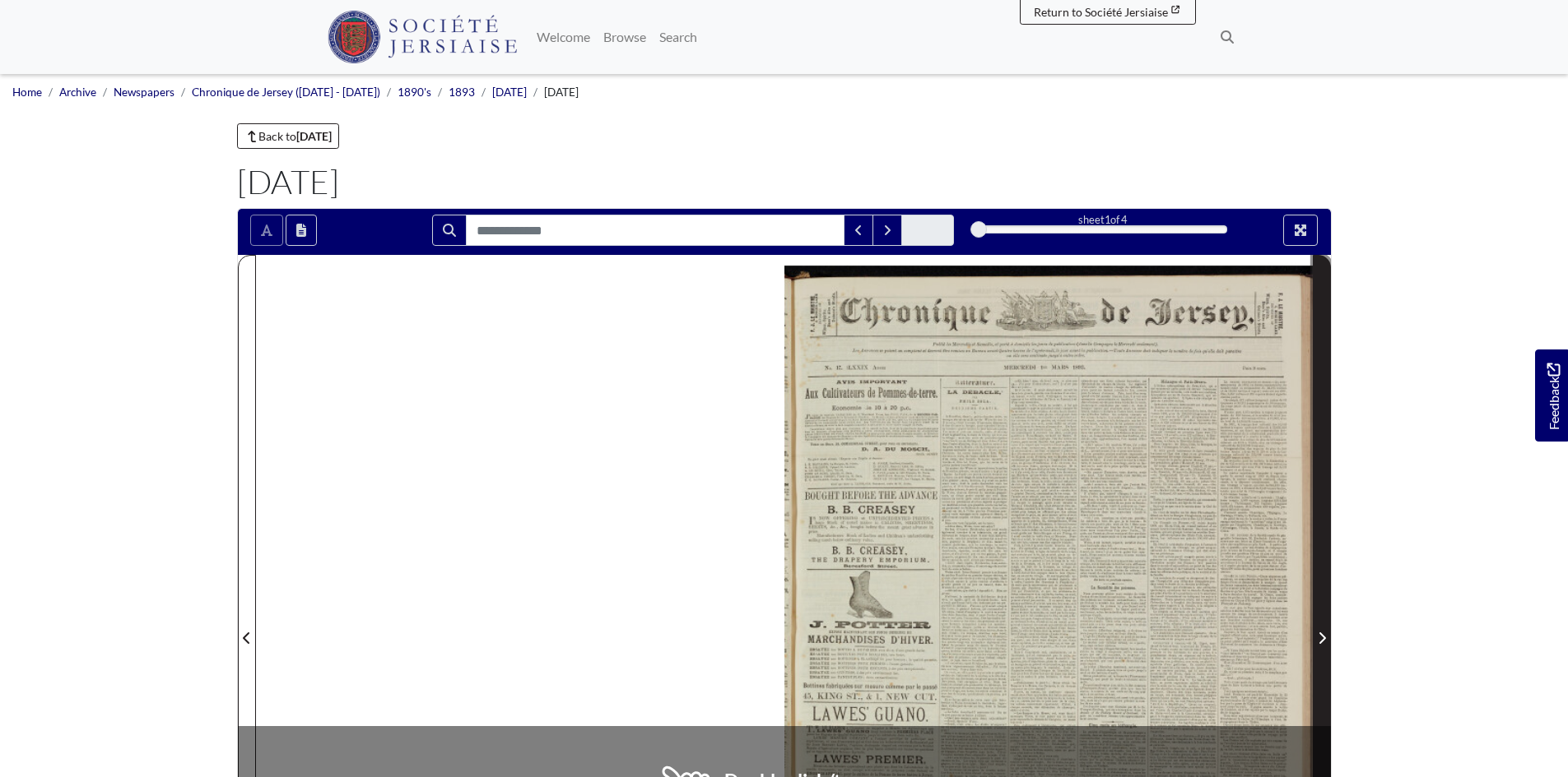
click at [1319, 638] on icon "Next Page" at bounding box center [1322, 639] width 8 height 13
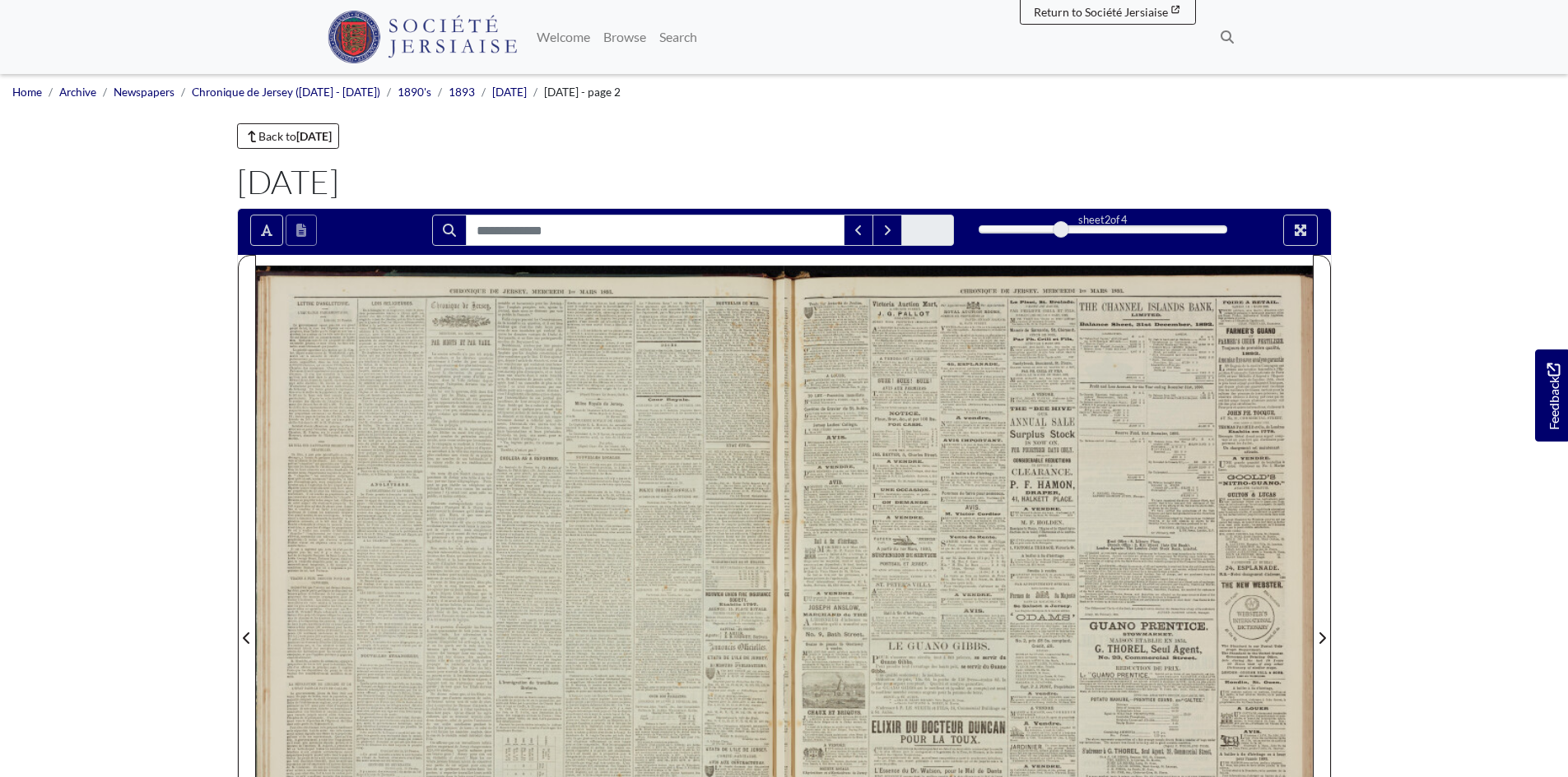
click at [624, 515] on div at bounding box center [520, 628] width 529 height 747
click at [625, 512] on div at bounding box center [520, 628] width 529 height 747
click at [677, 428] on div at bounding box center [520, 628] width 529 height 747
